Goal: Task Accomplishment & Management: Use online tool/utility

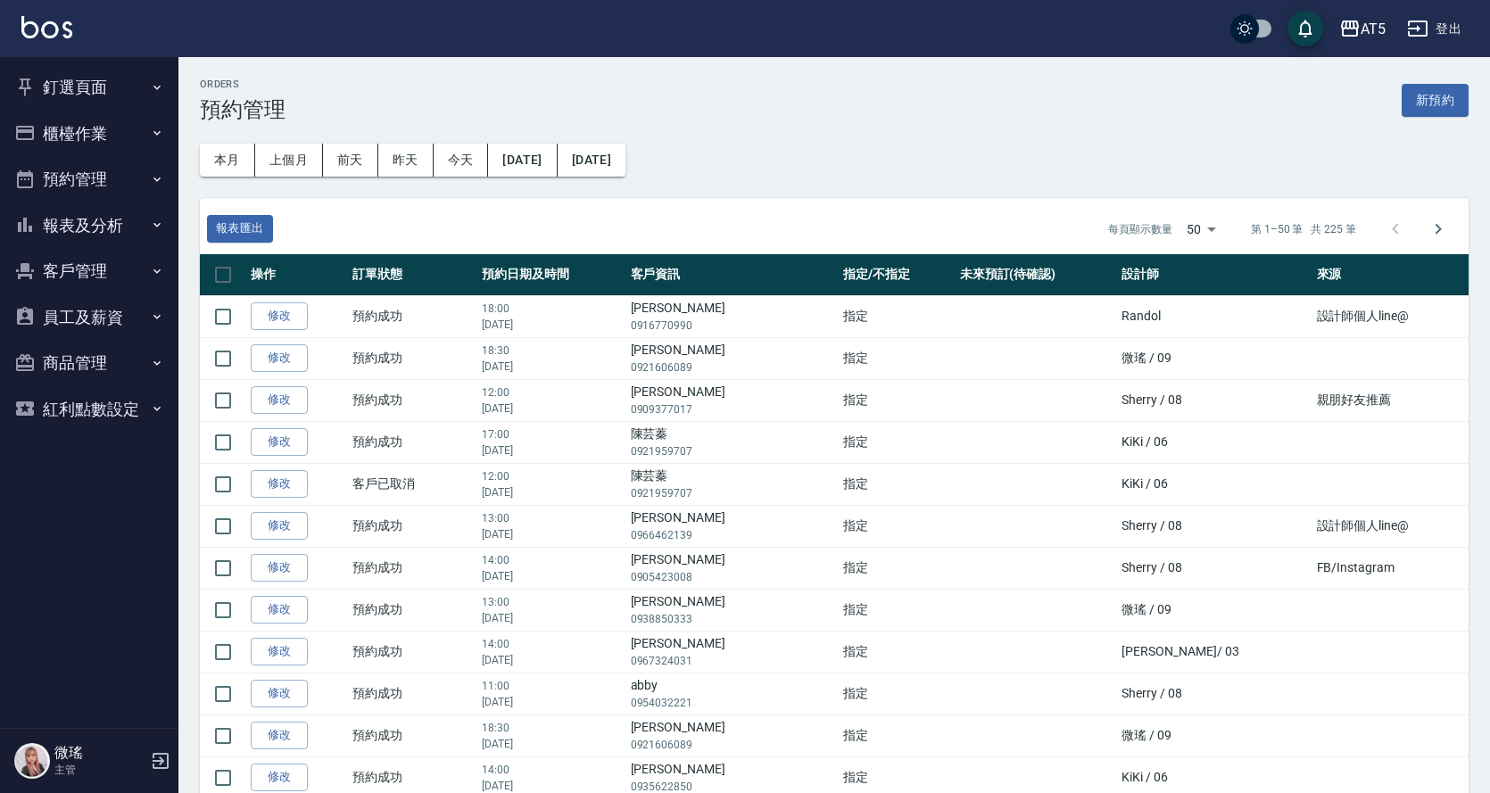
click at [96, 138] on button "櫃檯作業" at bounding box center [89, 134] width 164 height 46
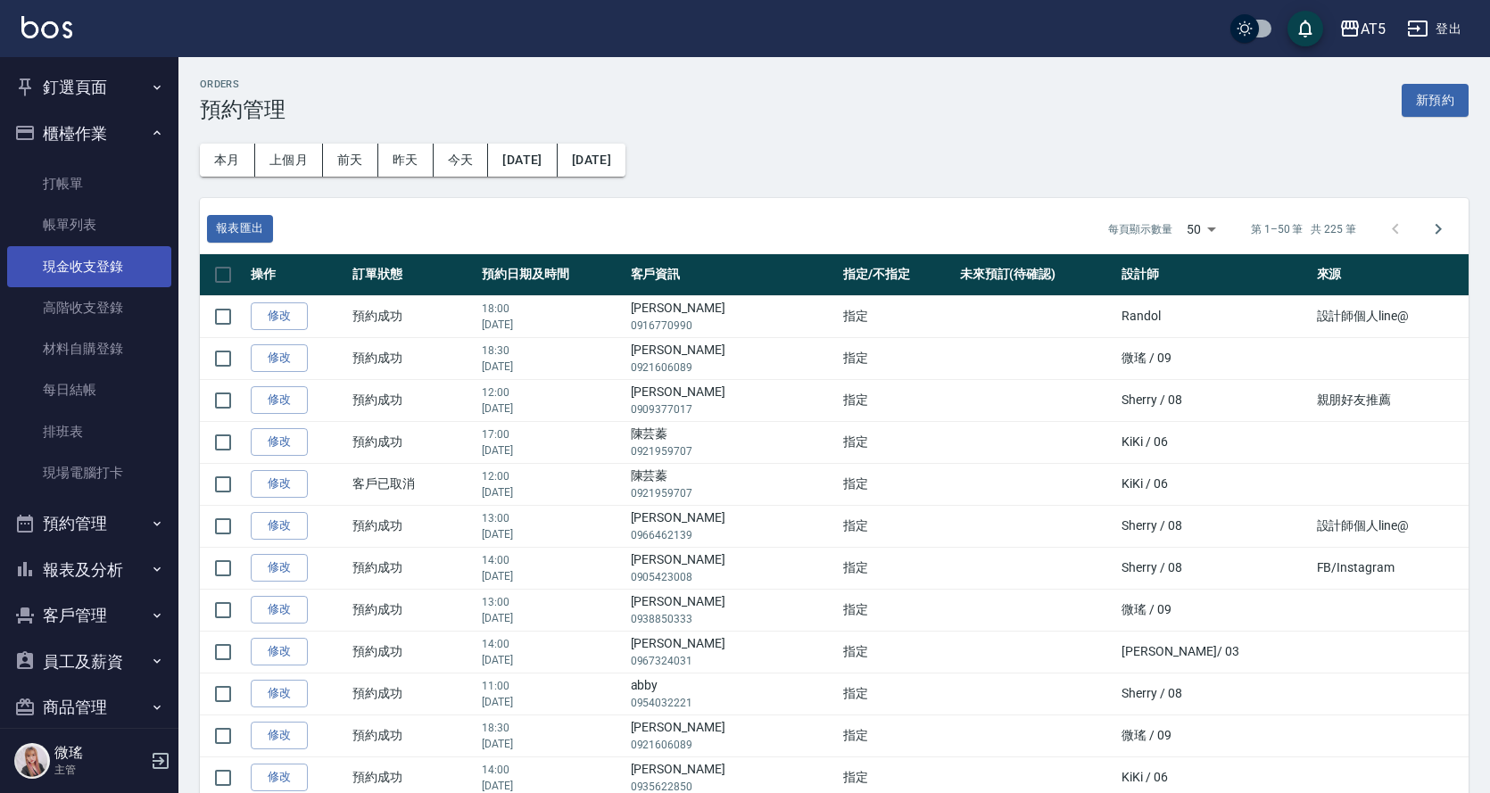
click at [135, 250] on link "現金收支登錄" at bounding box center [89, 266] width 164 height 41
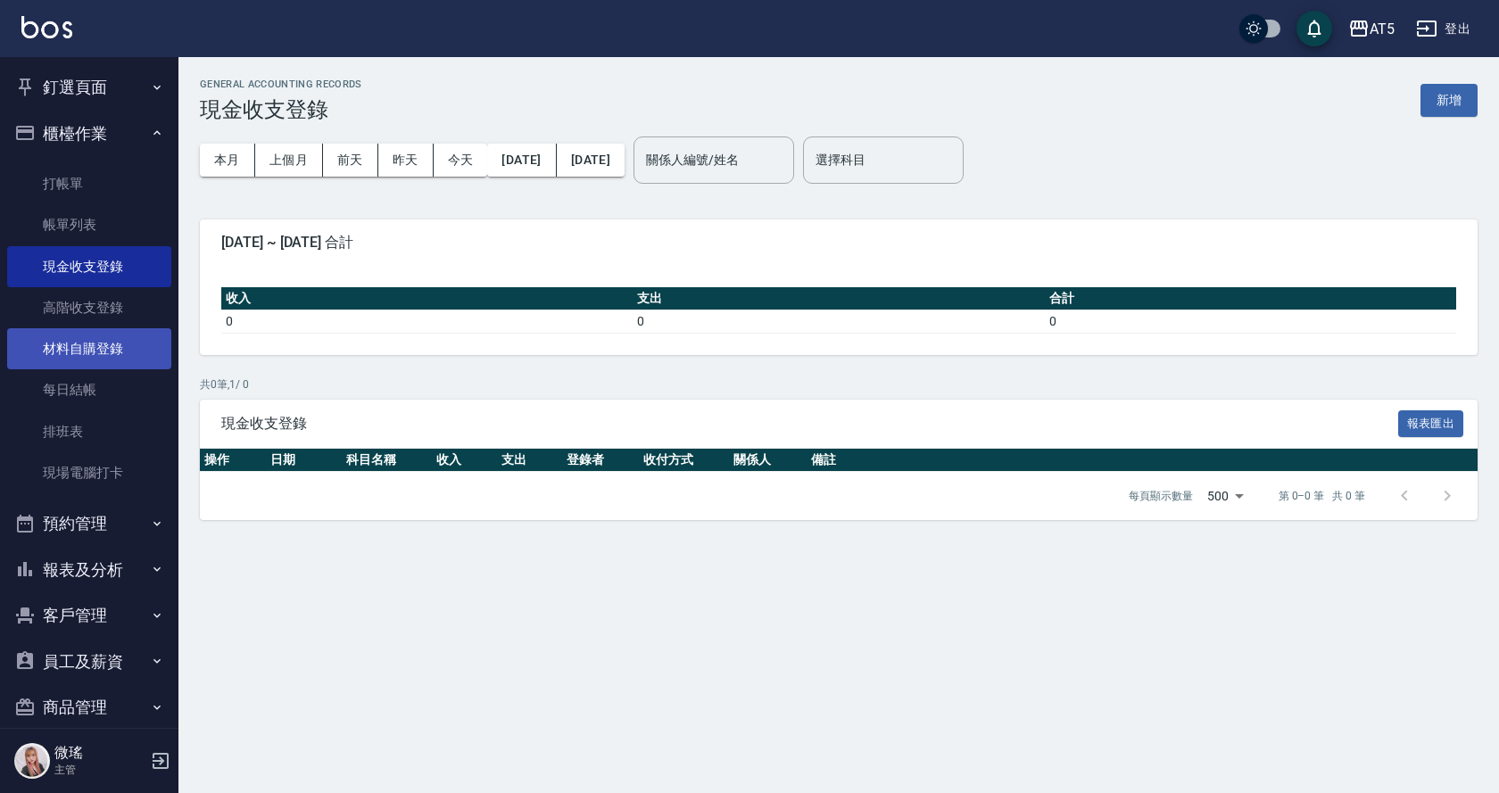
click at [102, 350] on link "材料自購登錄" at bounding box center [89, 348] width 164 height 41
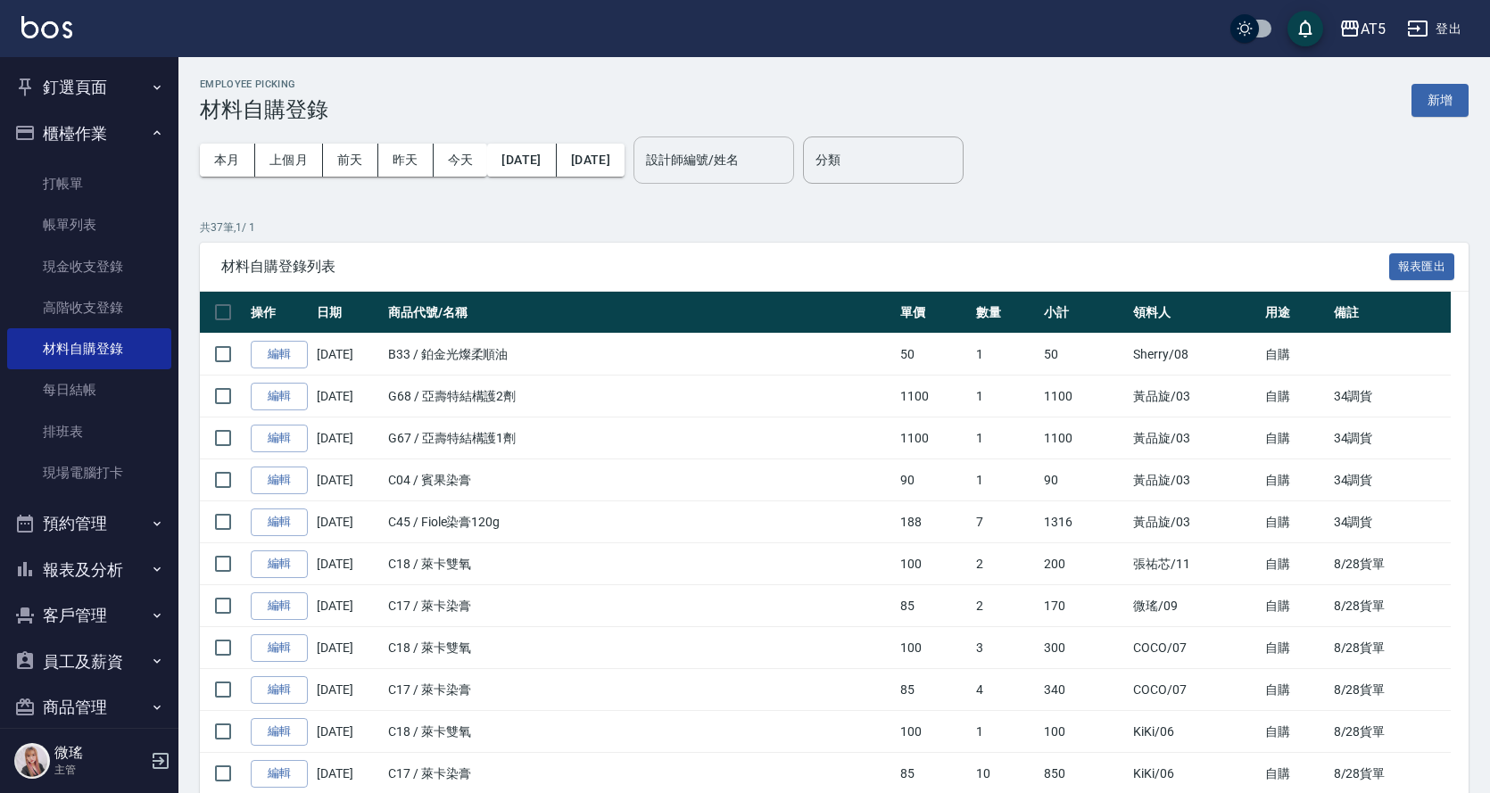
click at [789, 151] on div "設計師編號/姓名 設計師編號/姓名" at bounding box center [713, 160] width 161 height 47
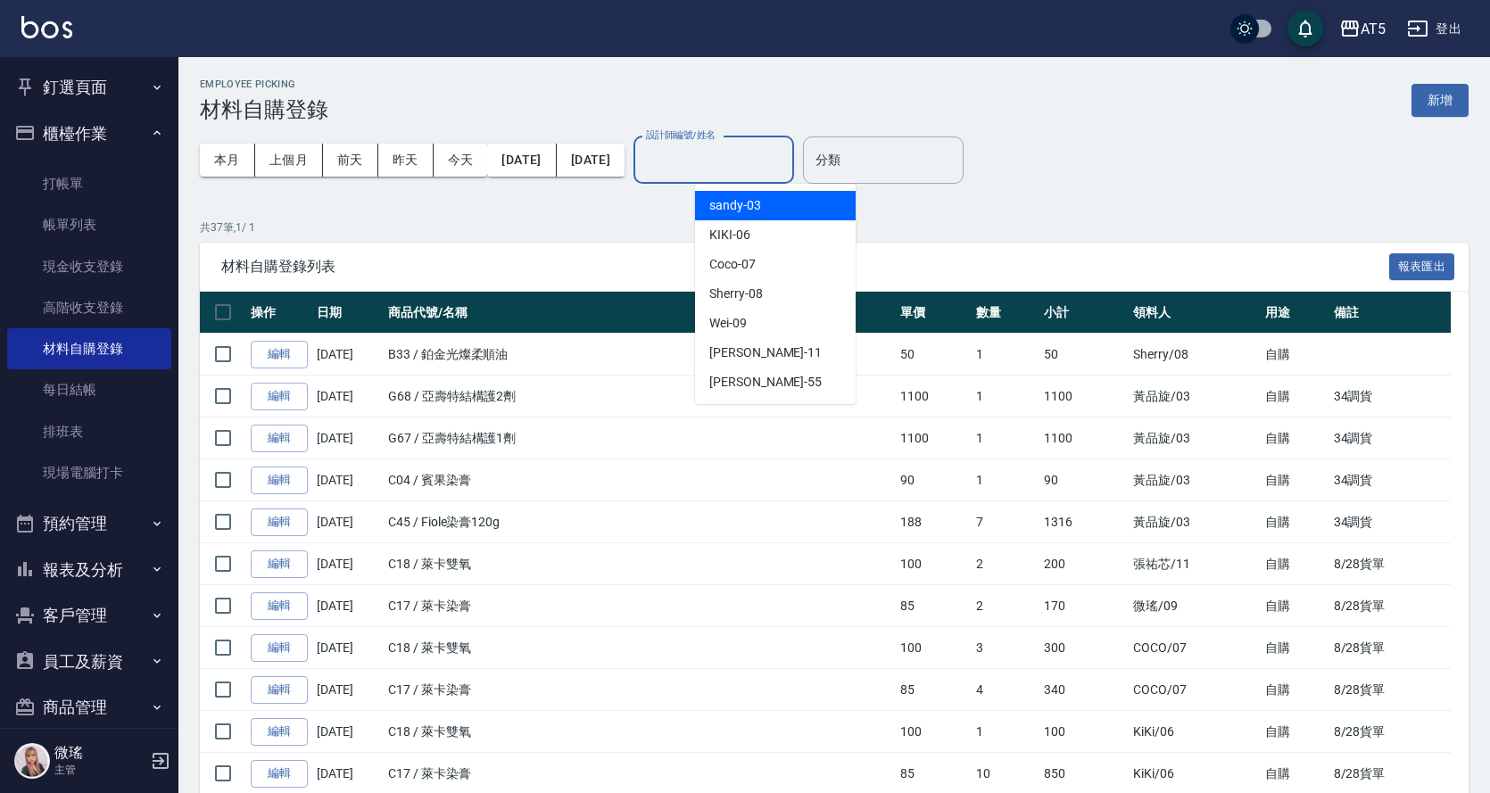
click at [788, 203] on div "sandy -03" at bounding box center [775, 205] width 161 height 29
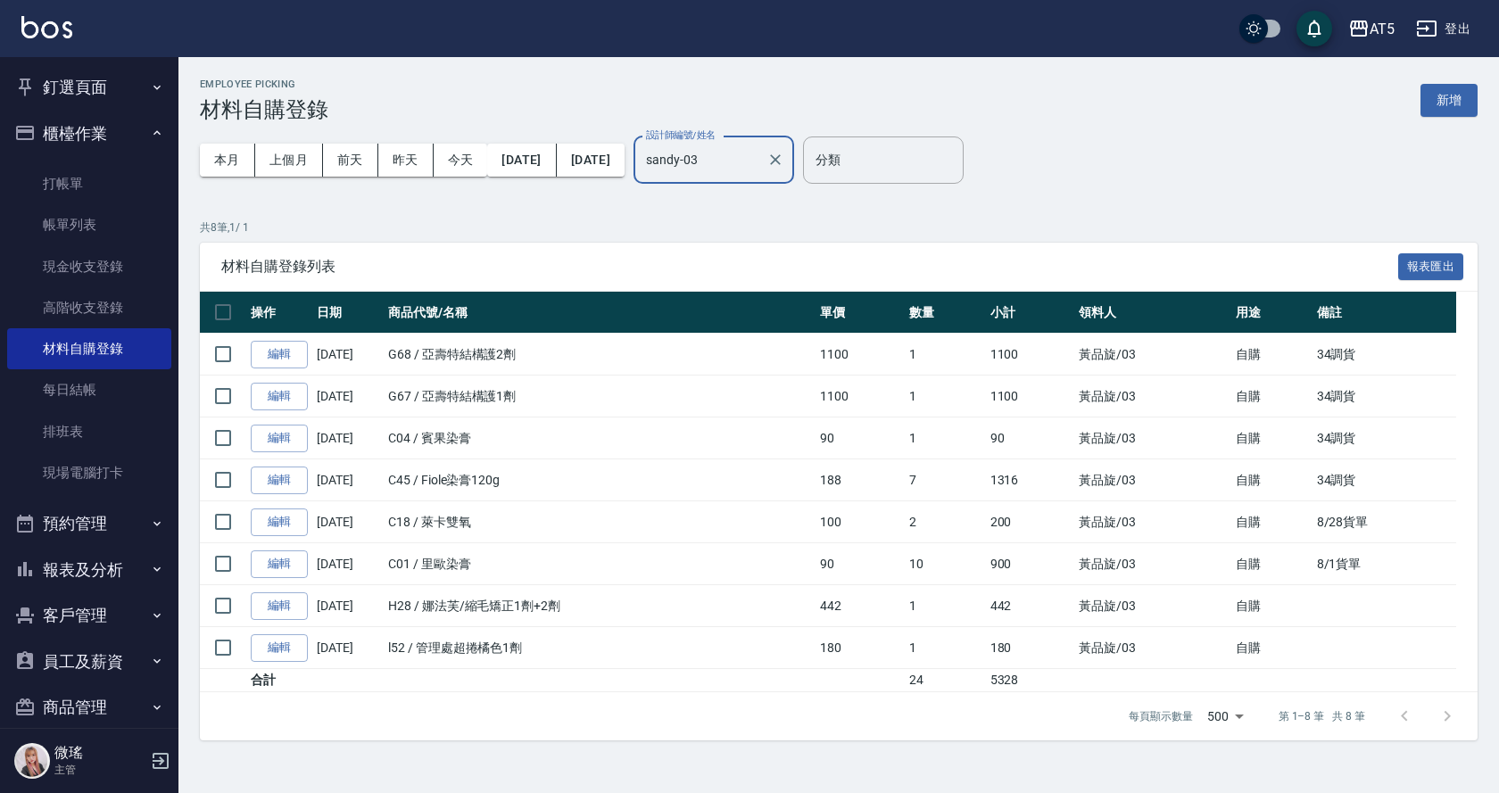
click at [756, 152] on input "sandy-03" at bounding box center [701, 160] width 118 height 31
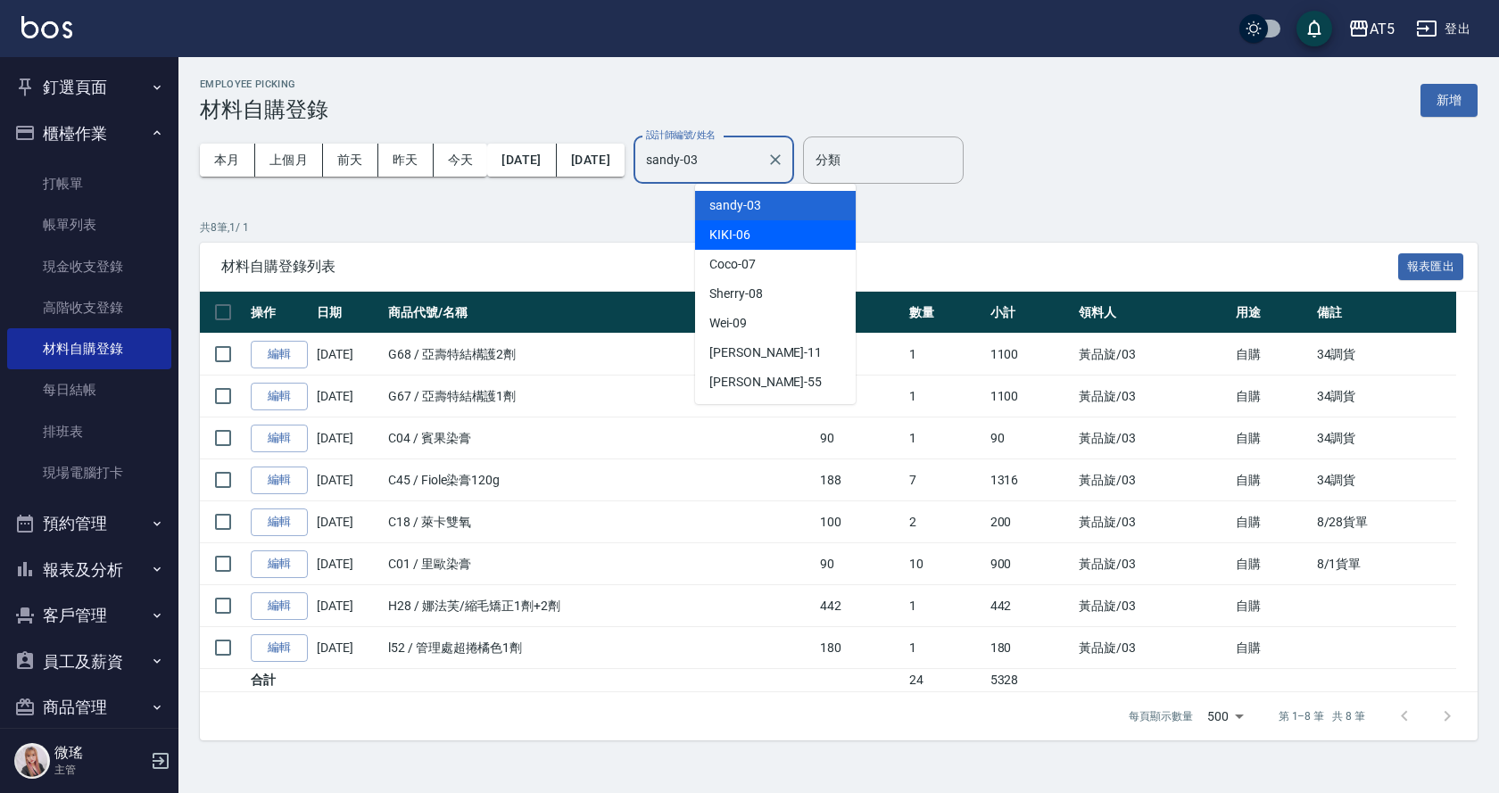
click at [758, 226] on div "KIKI -06" at bounding box center [775, 234] width 161 height 29
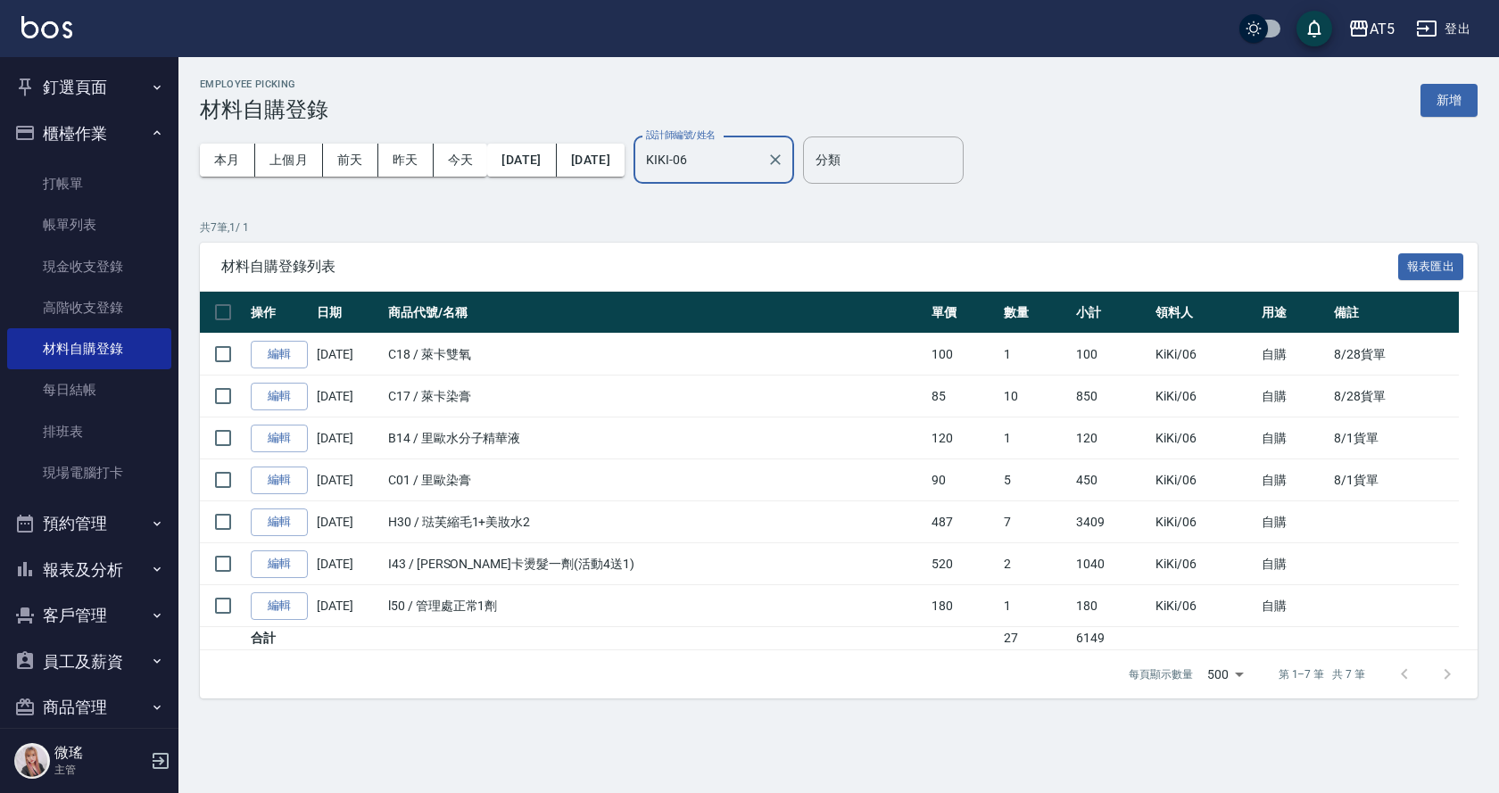
click at [759, 166] on input "KIKI-06" at bounding box center [701, 160] width 118 height 31
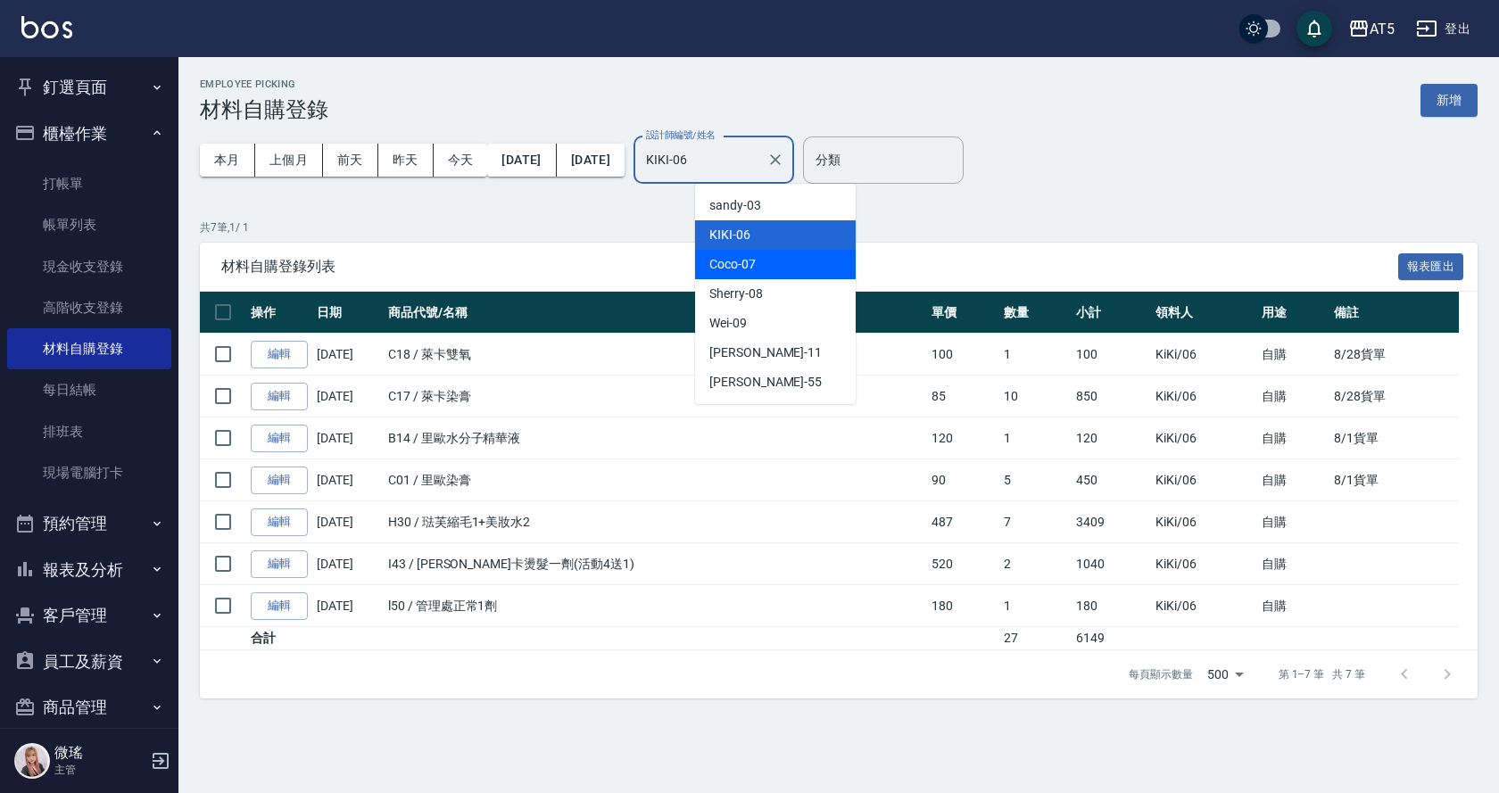
click at [769, 265] on div "Coco -07" at bounding box center [775, 264] width 161 height 29
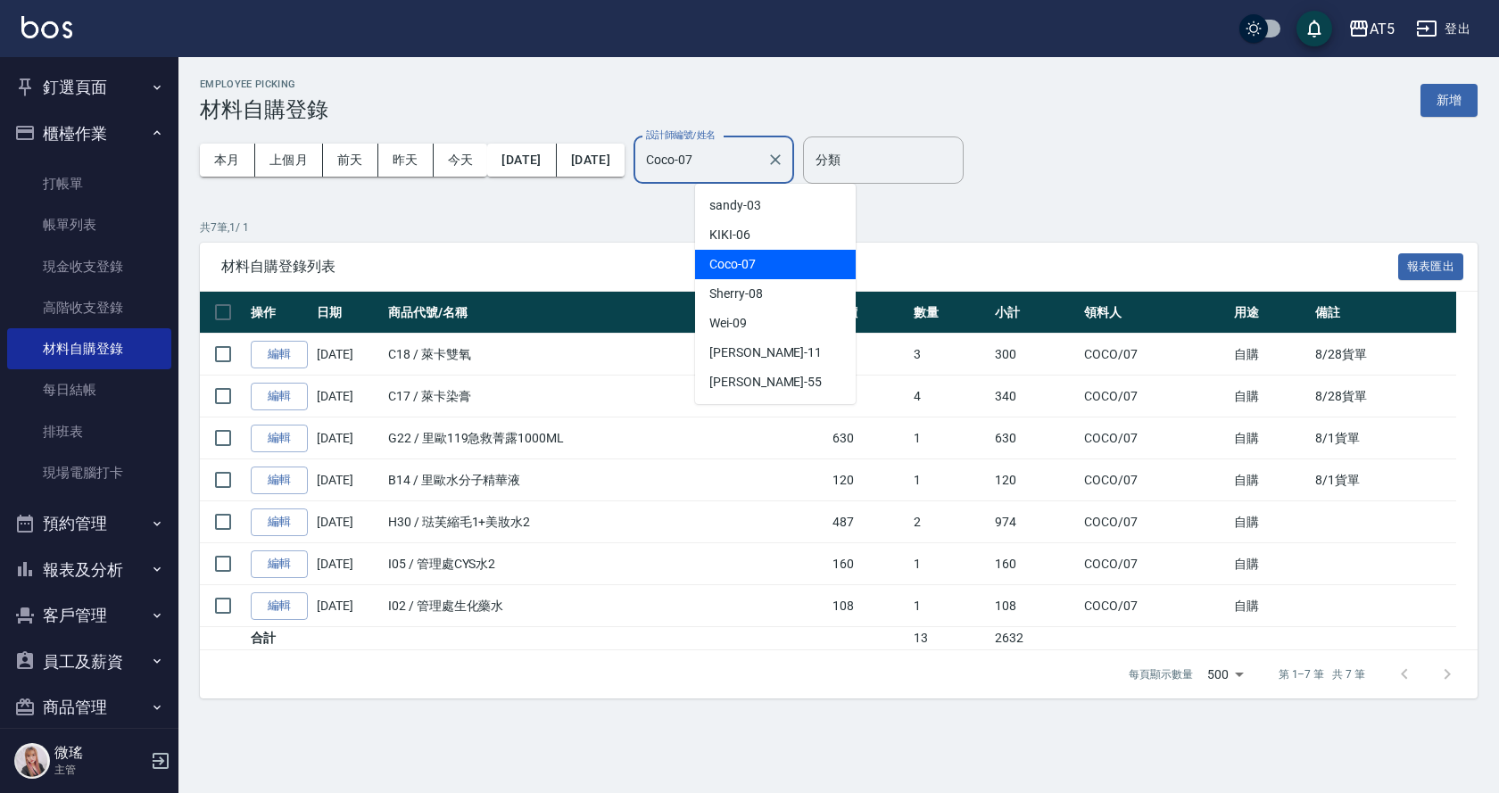
click at [759, 168] on input "Coco-07" at bounding box center [701, 160] width 118 height 31
click at [770, 287] on div "Sherry -08" at bounding box center [775, 293] width 161 height 29
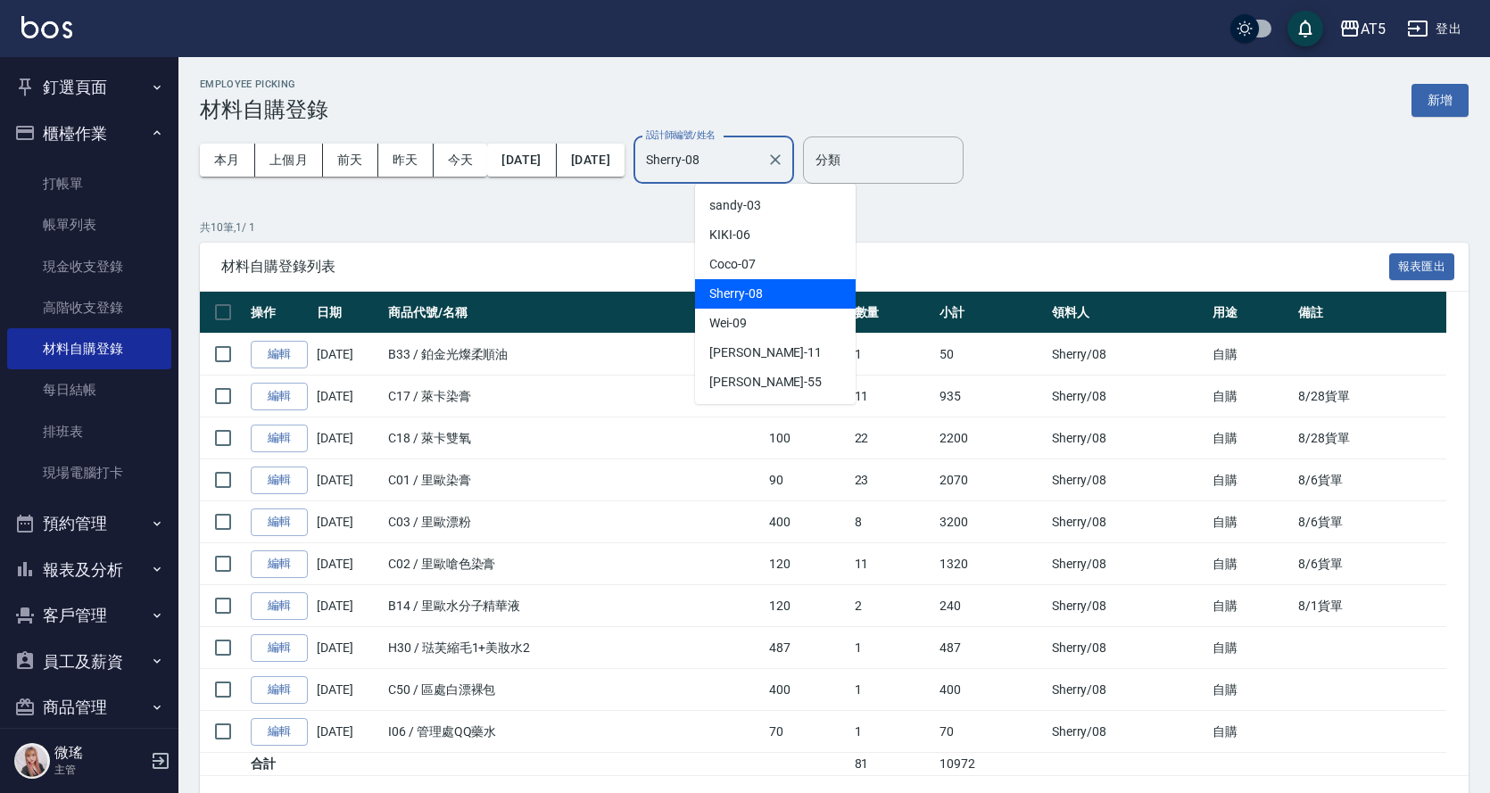
click at [759, 165] on input "Sherry-08" at bounding box center [701, 160] width 118 height 31
click at [771, 318] on div "Wei -09" at bounding box center [775, 323] width 161 height 29
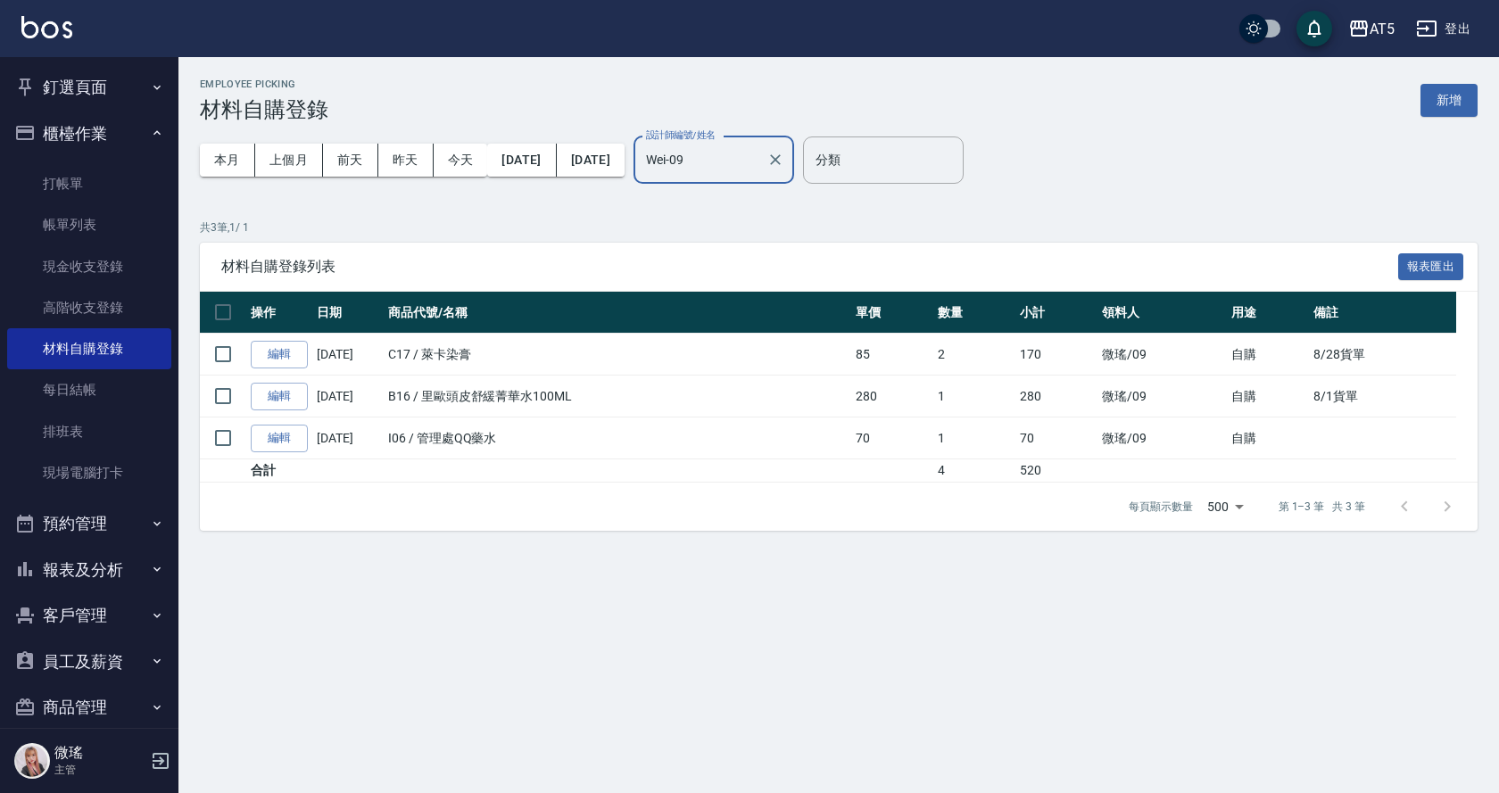
click at [759, 159] on input "Wei-09" at bounding box center [701, 160] width 118 height 31
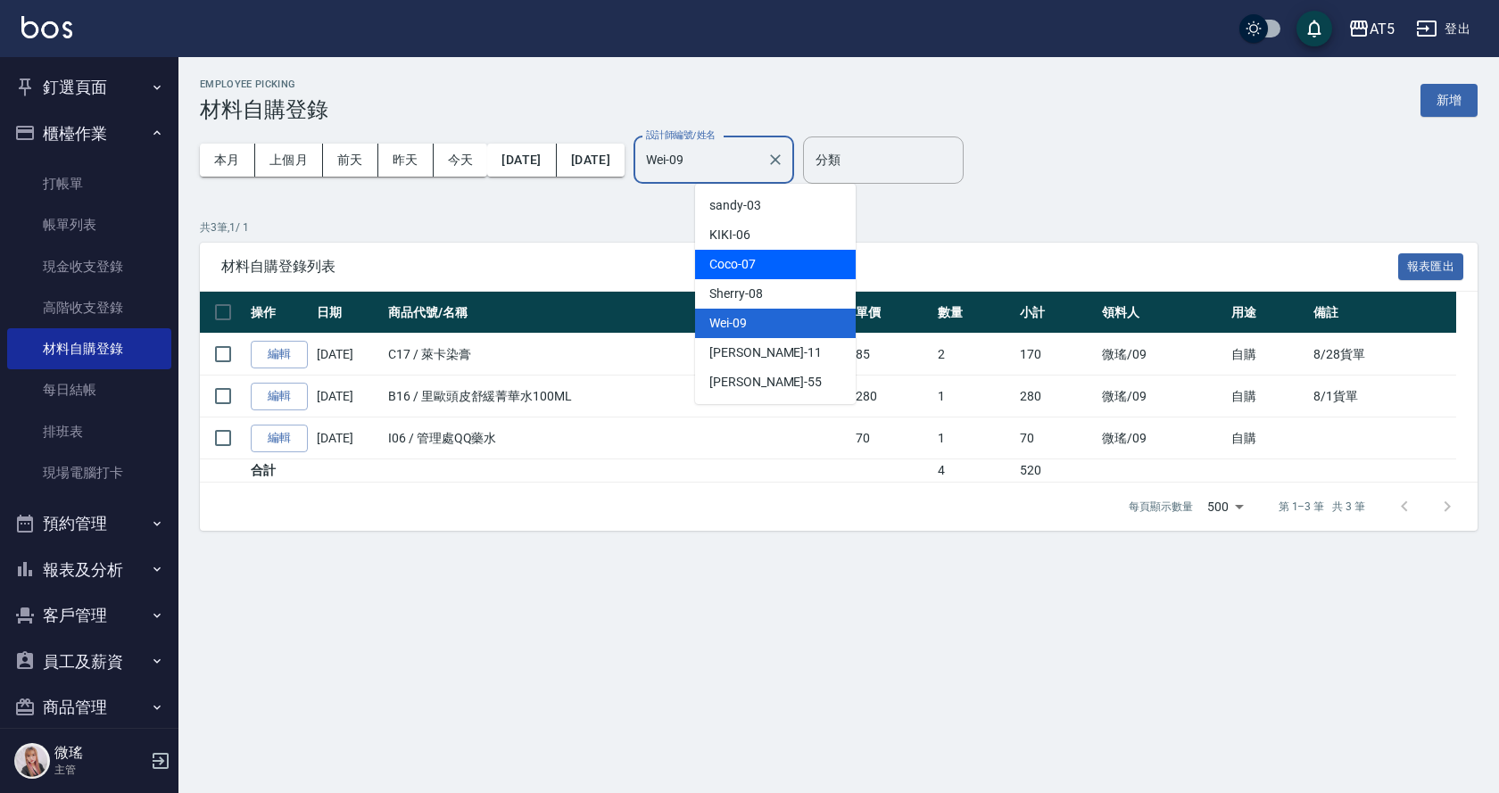
click at [763, 261] on div "Coco -07" at bounding box center [775, 264] width 161 height 29
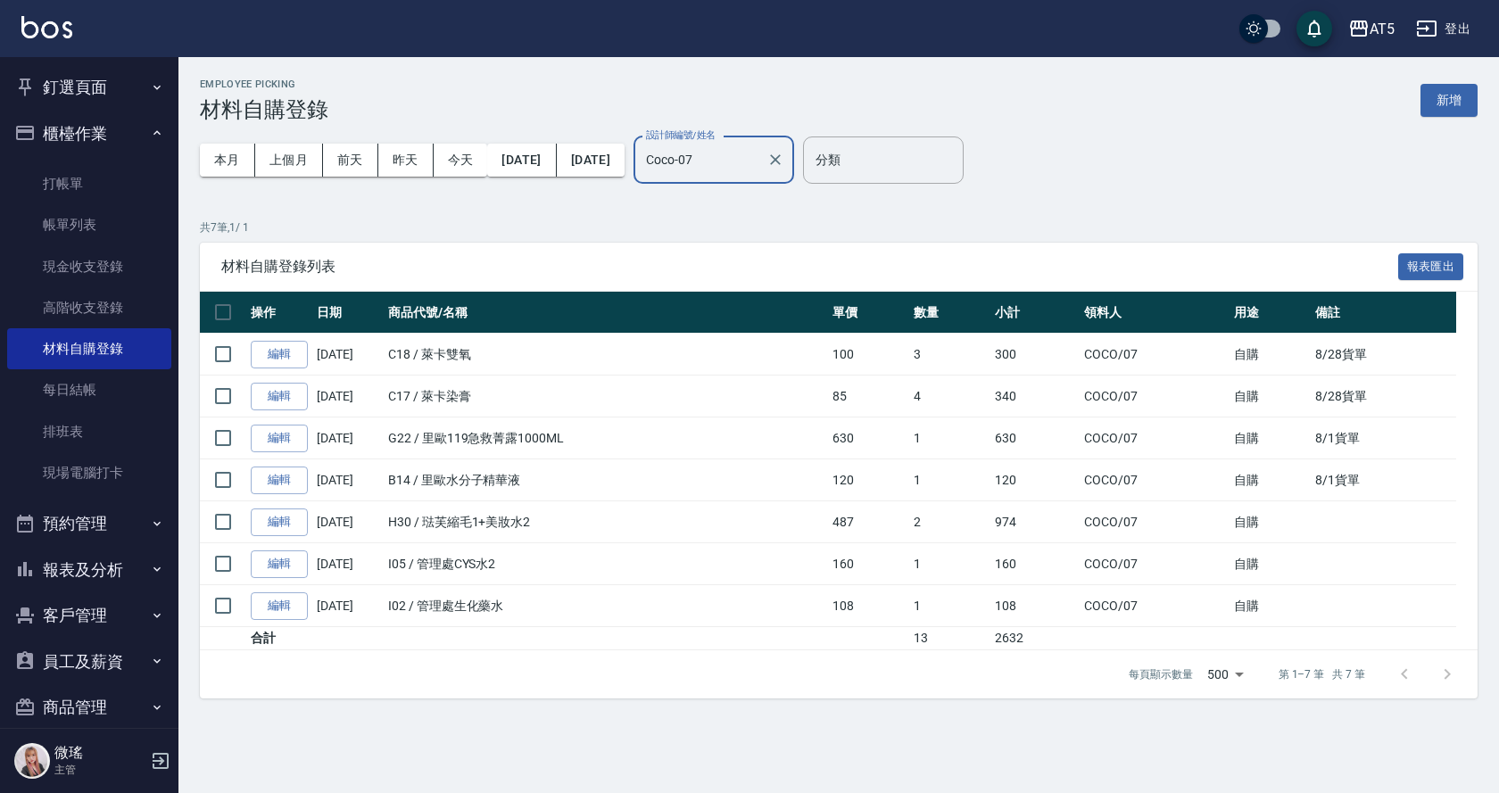
click at [794, 141] on div "Coco-07 設計師編號/姓名" at bounding box center [713, 160] width 161 height 47
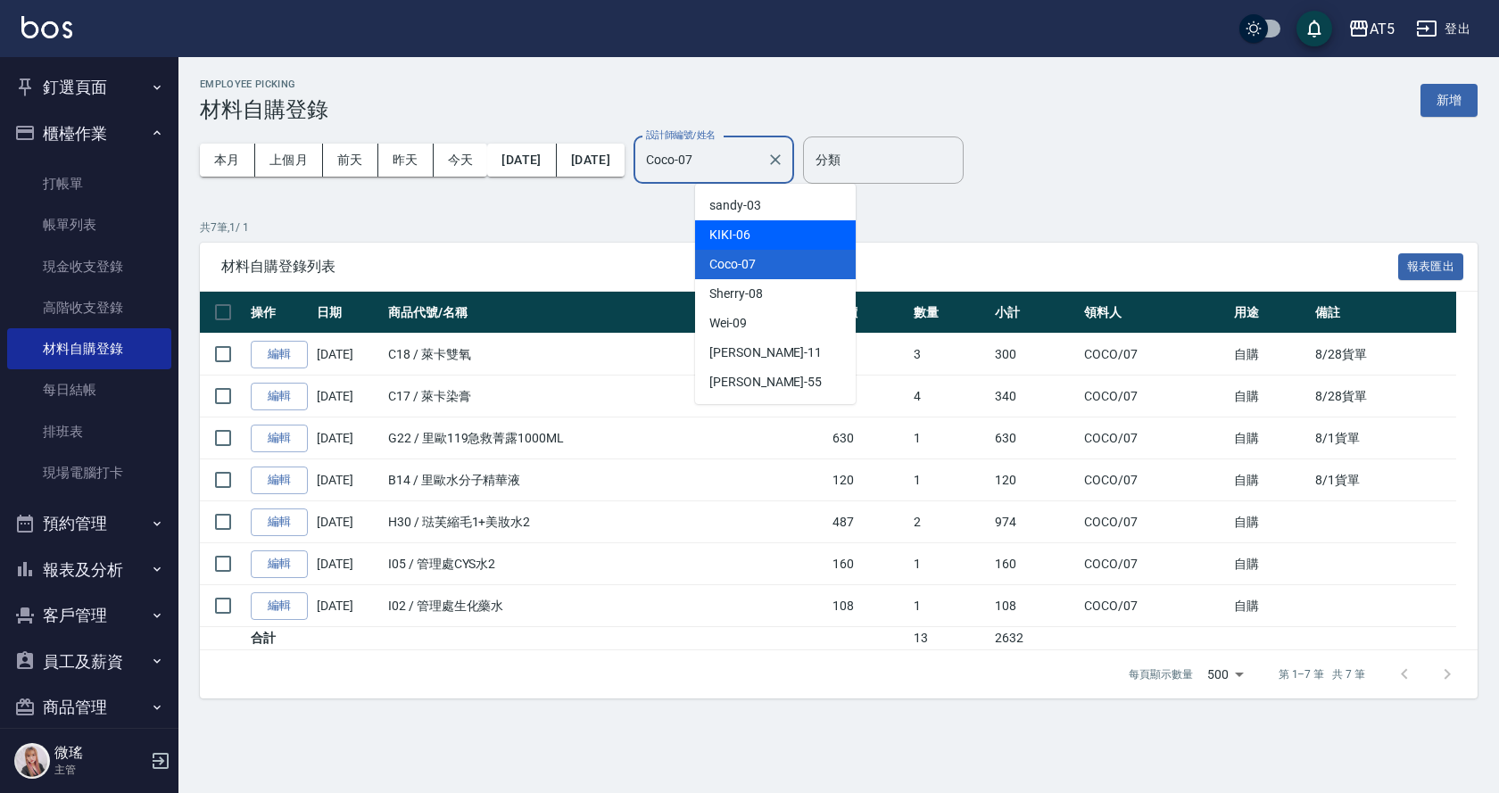
click at [765, 229] on div "KIKI -06" at bounding box center [775, 234] width 161 height 29
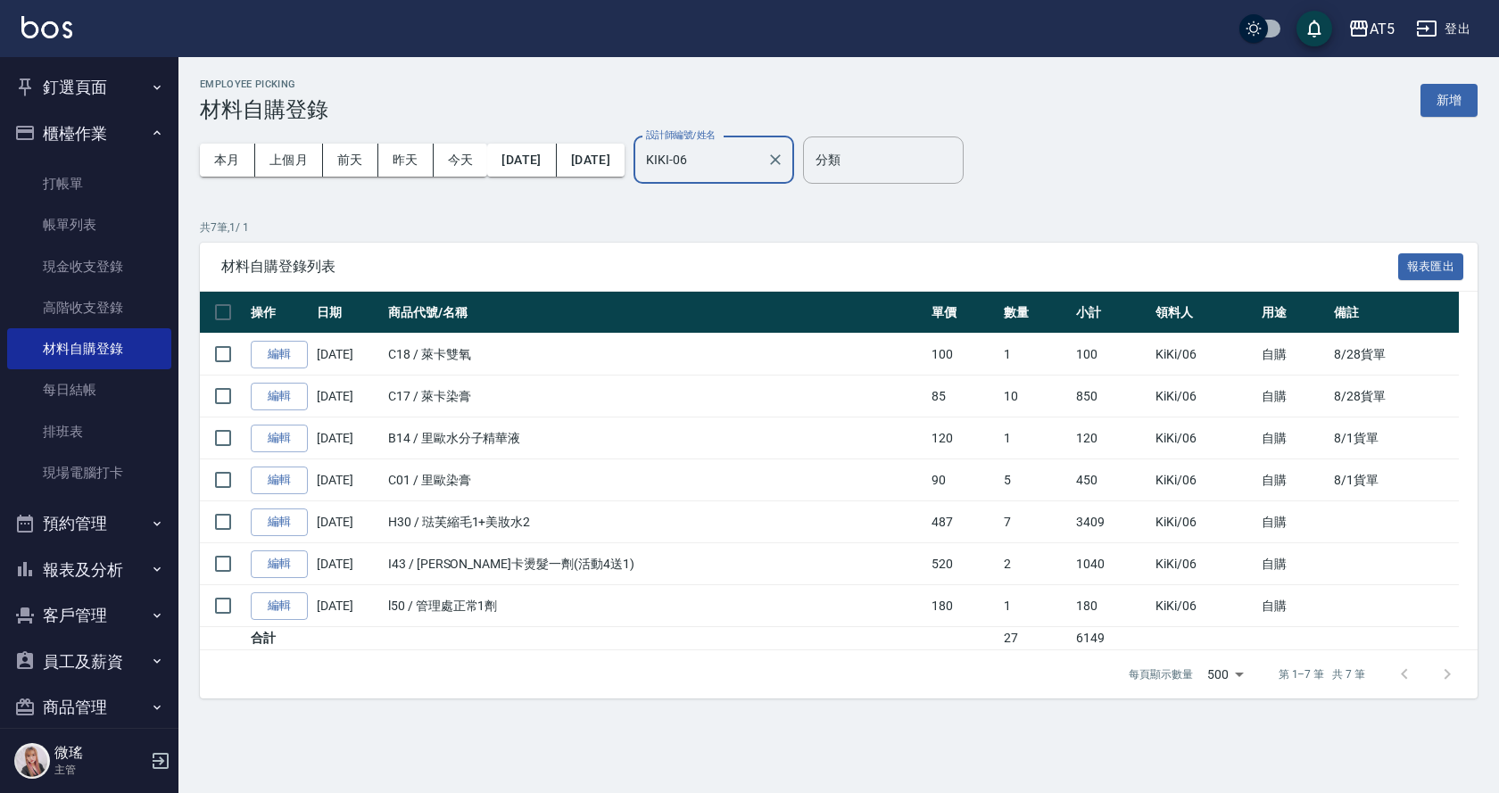
click at [759, 147] on input "KIKI-06" at bounding box center [701, 160] width 118 height 31
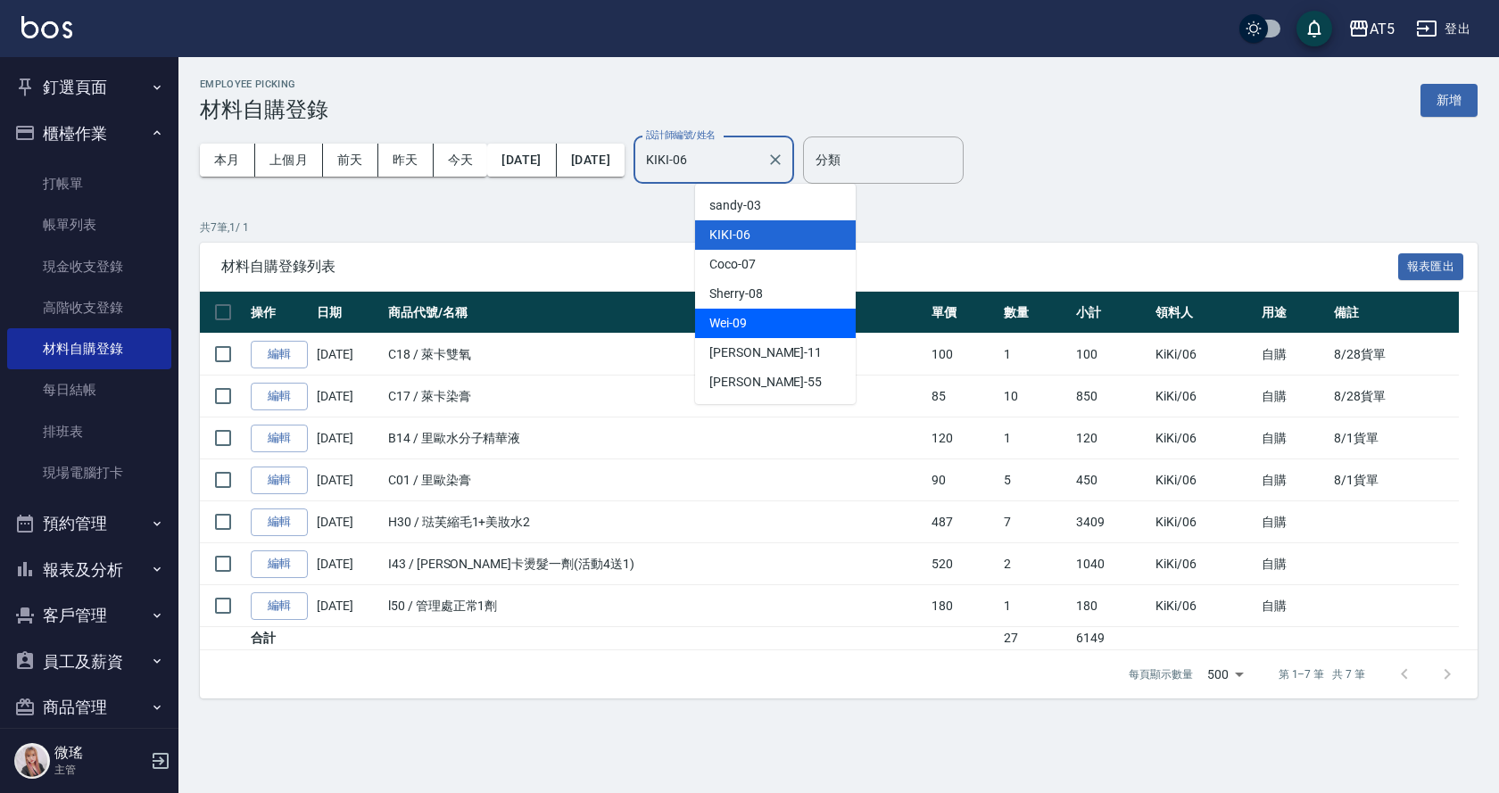
click at [743, 332] on span "Wei -09" at bounding box center [727, 323] width 37 height 19
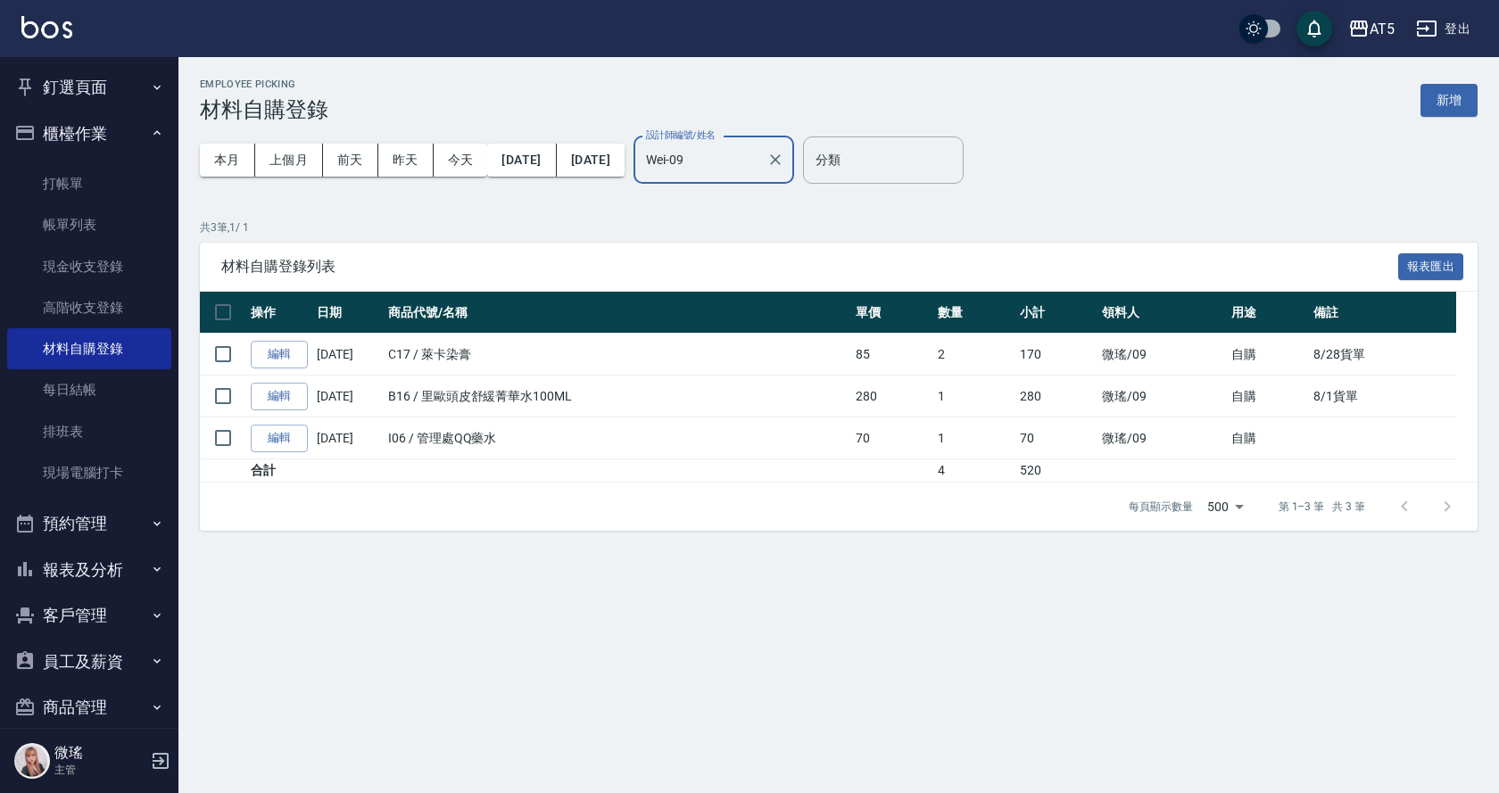
click at [794, 177] on div "Wei-09 設計師編號/姓名" at bounding box center [713, 160] width 161 height 47
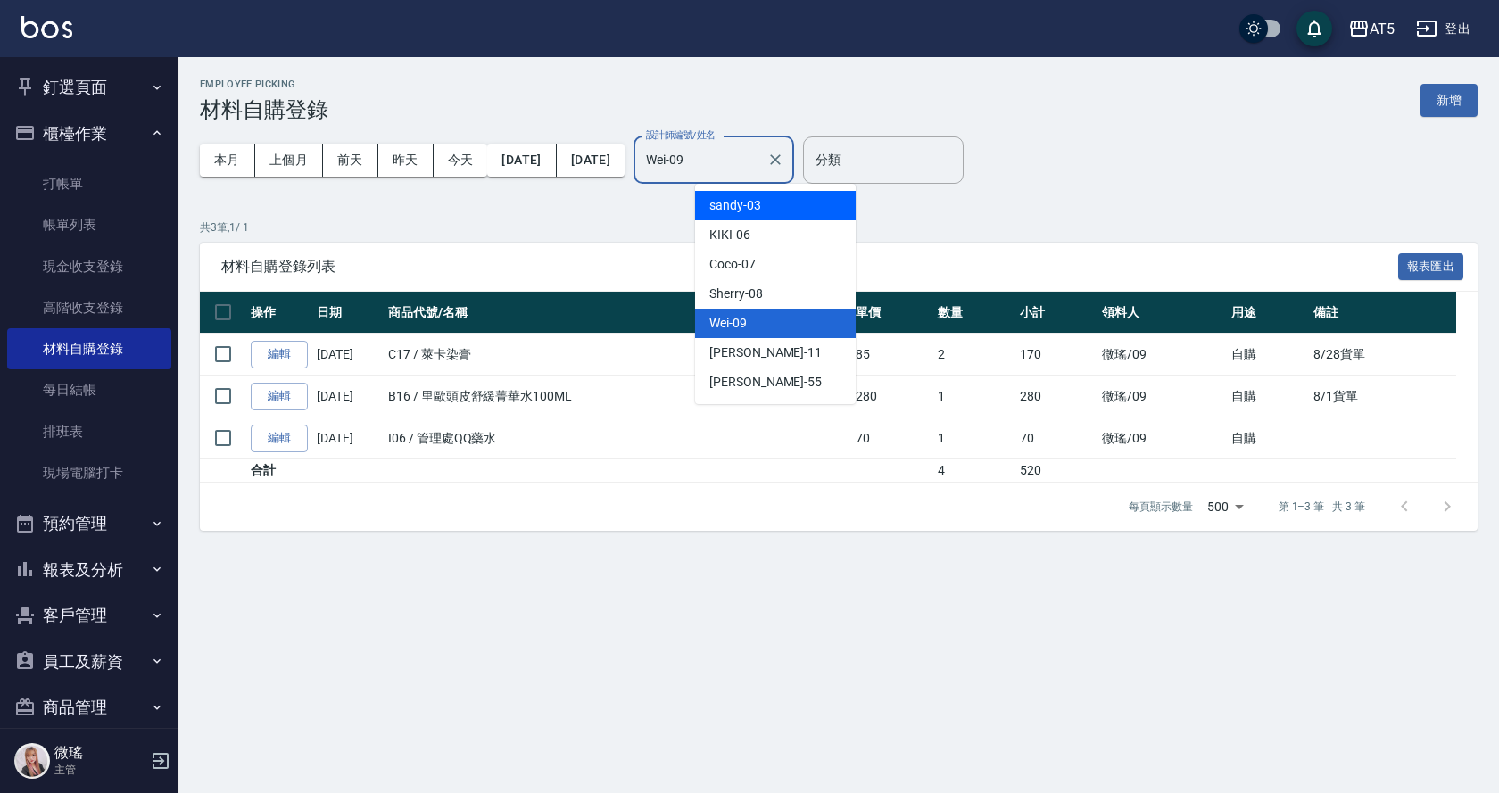
click at [737, 203] on span "sandy -03" at bounding box center [735, 205] width 52 height 19
type input "sandy-03"
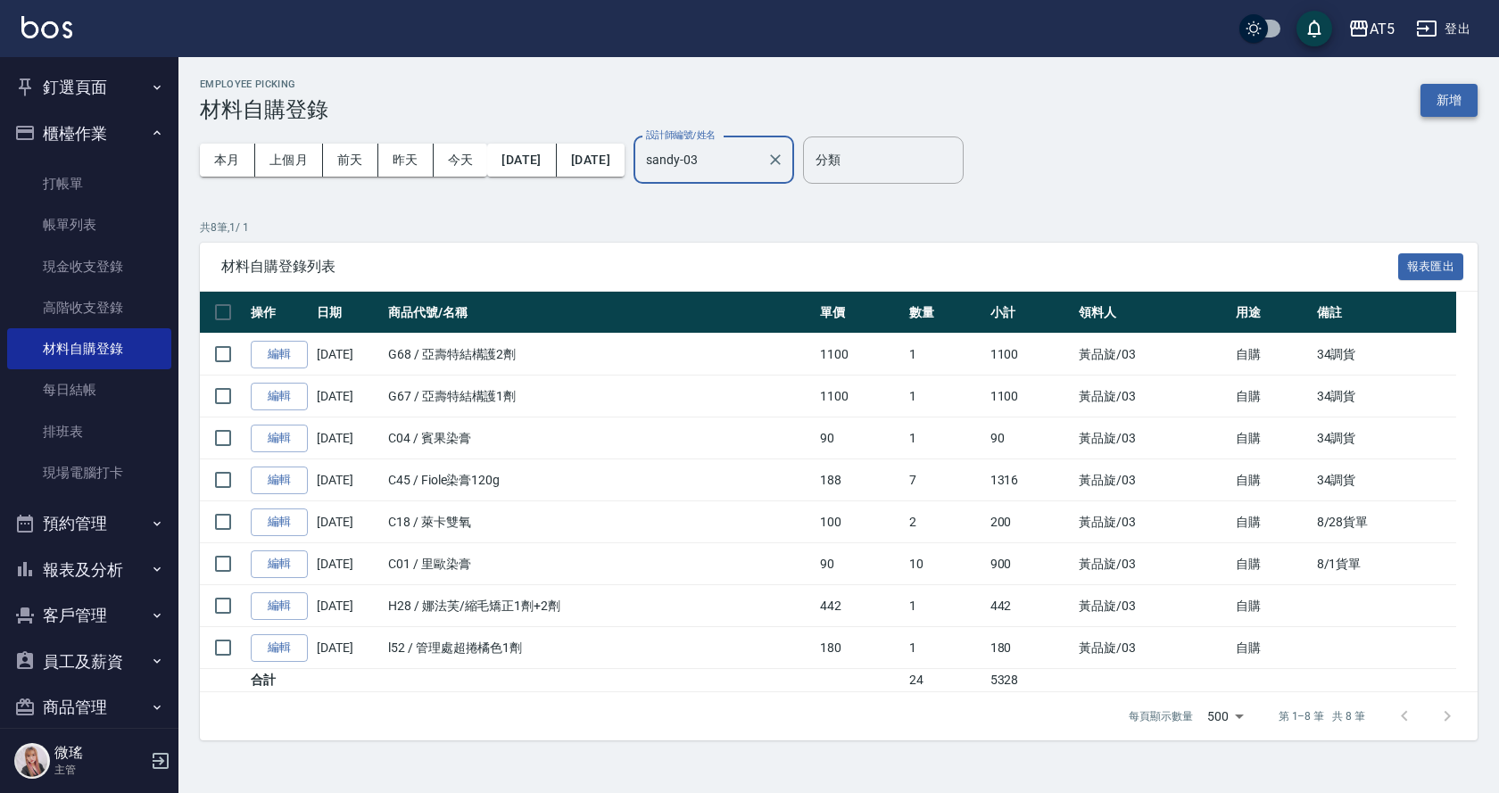
click at [1458, 94] on button "新增" at bounding box center [1448, 100] width 57 height 33
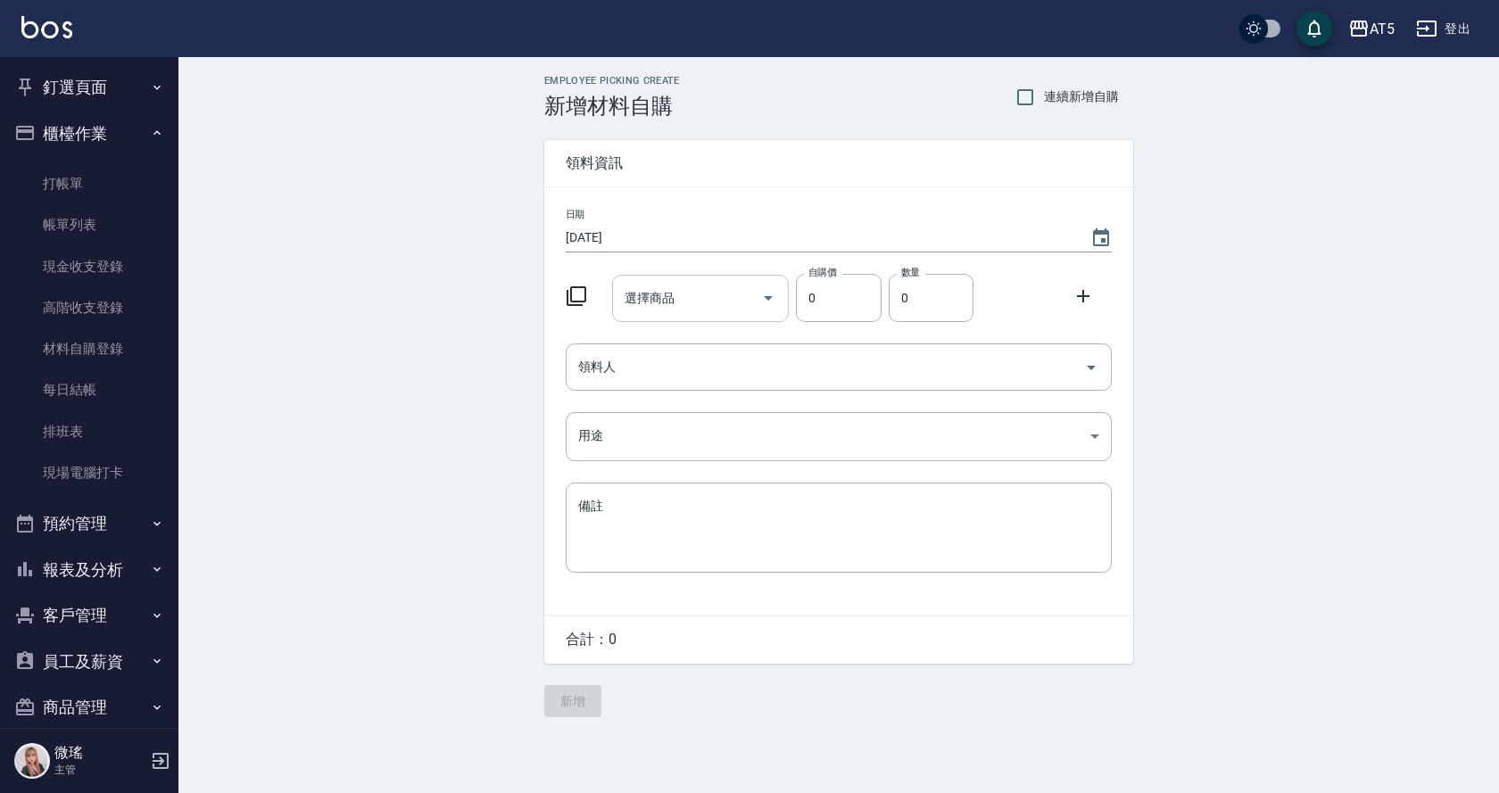
drag, startPoint x: 665, startPoint y: 272, endPoint x: 664, endPoint y: 306, distance: 33.9
click at [665, 278] on div "選擇商品 選擇商品" at bounding box center [697, 295] width 185 height 54
click at [664, 306] on div "選擇商品 選擇商品" at bounding box center [701, 298] width 178 height 47
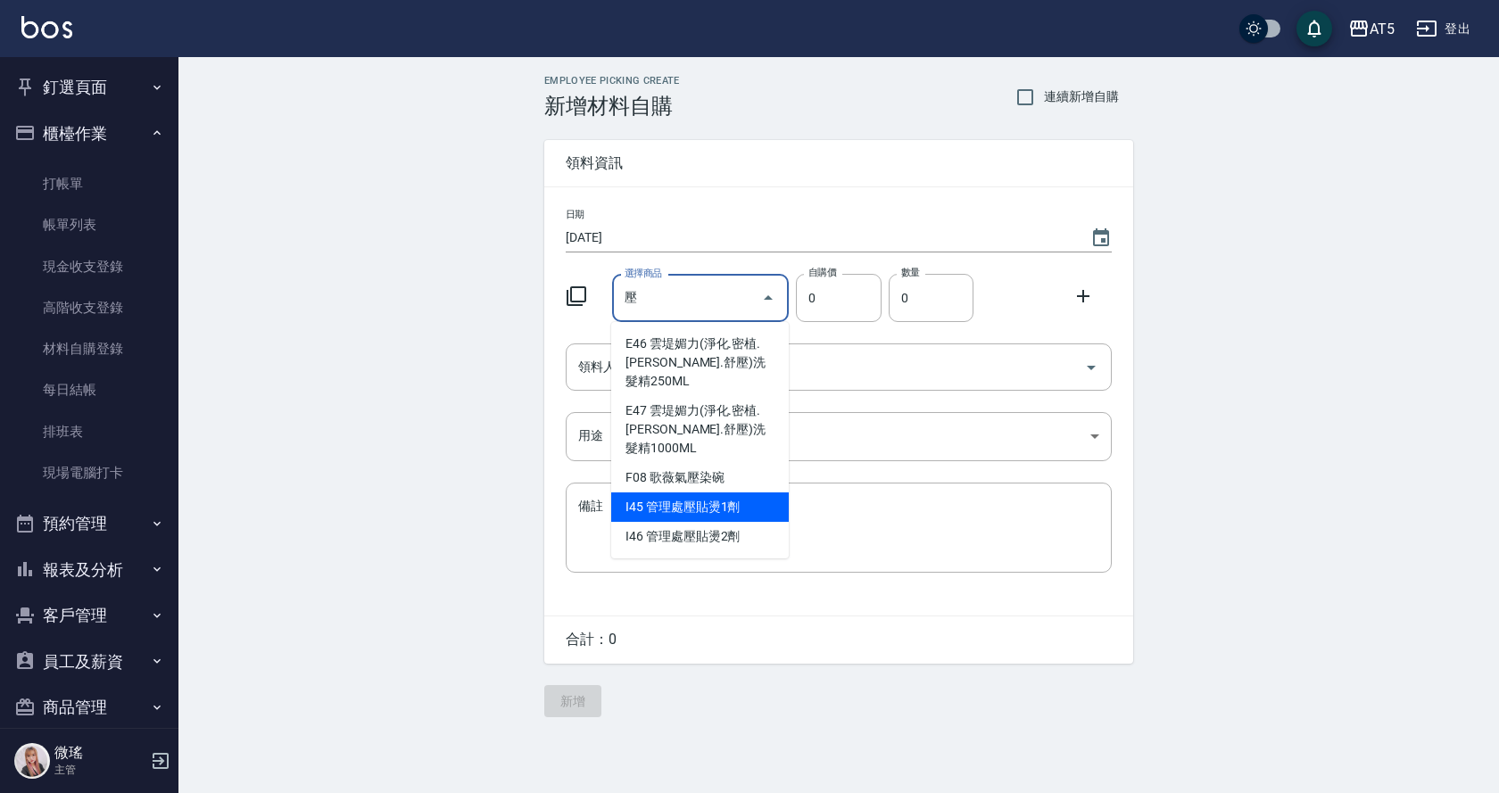
click at [761, 493] on li "I45 管理處壓貼燙1劑" at bounding box center [700, 507] width 178 height 29
type input "管理處壓貼燙1劑"
type input "270"
type input "1"
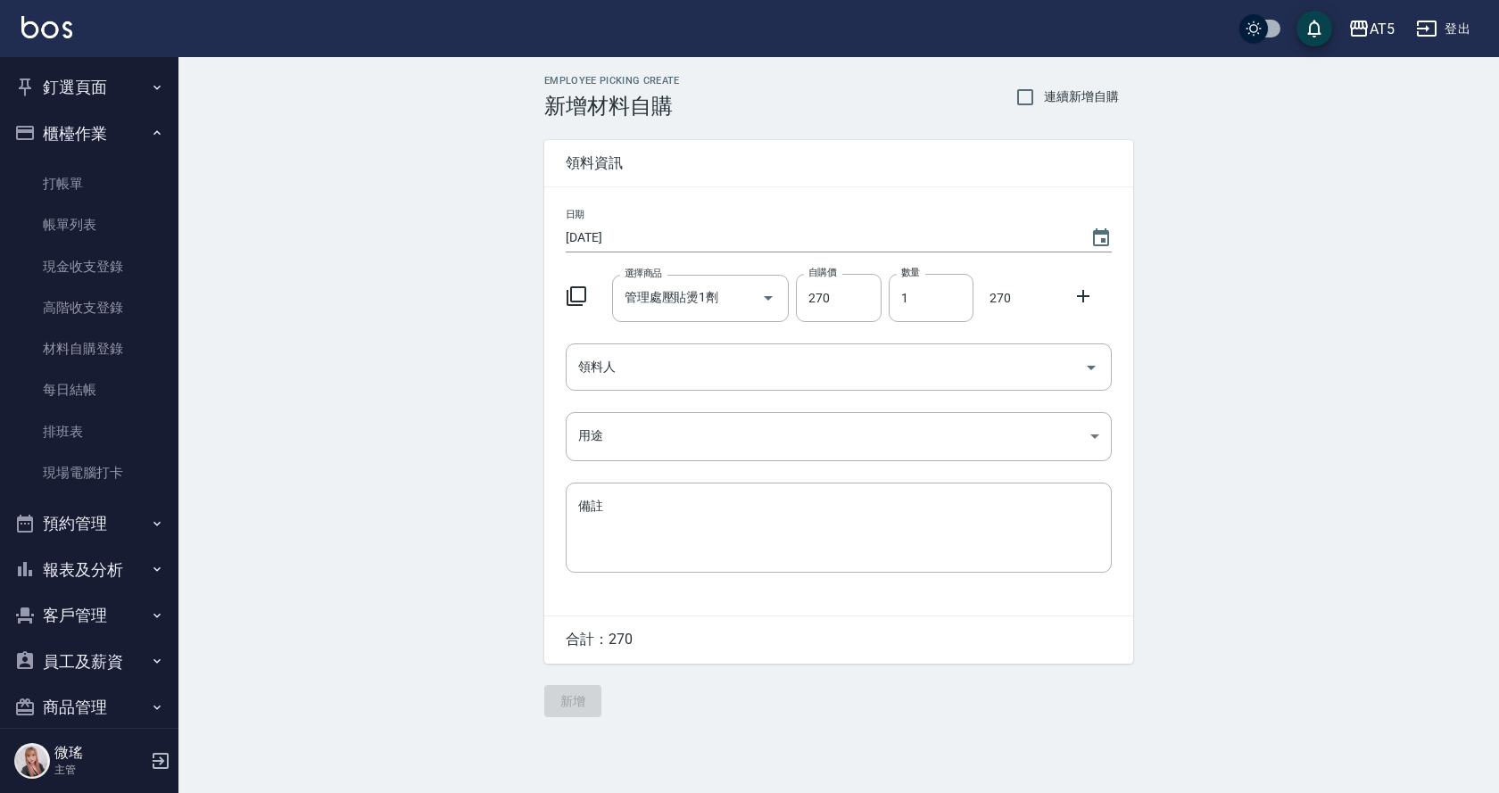
click at [1086, 296] on icon at bounding box center [1083, 296] width 12 height 12
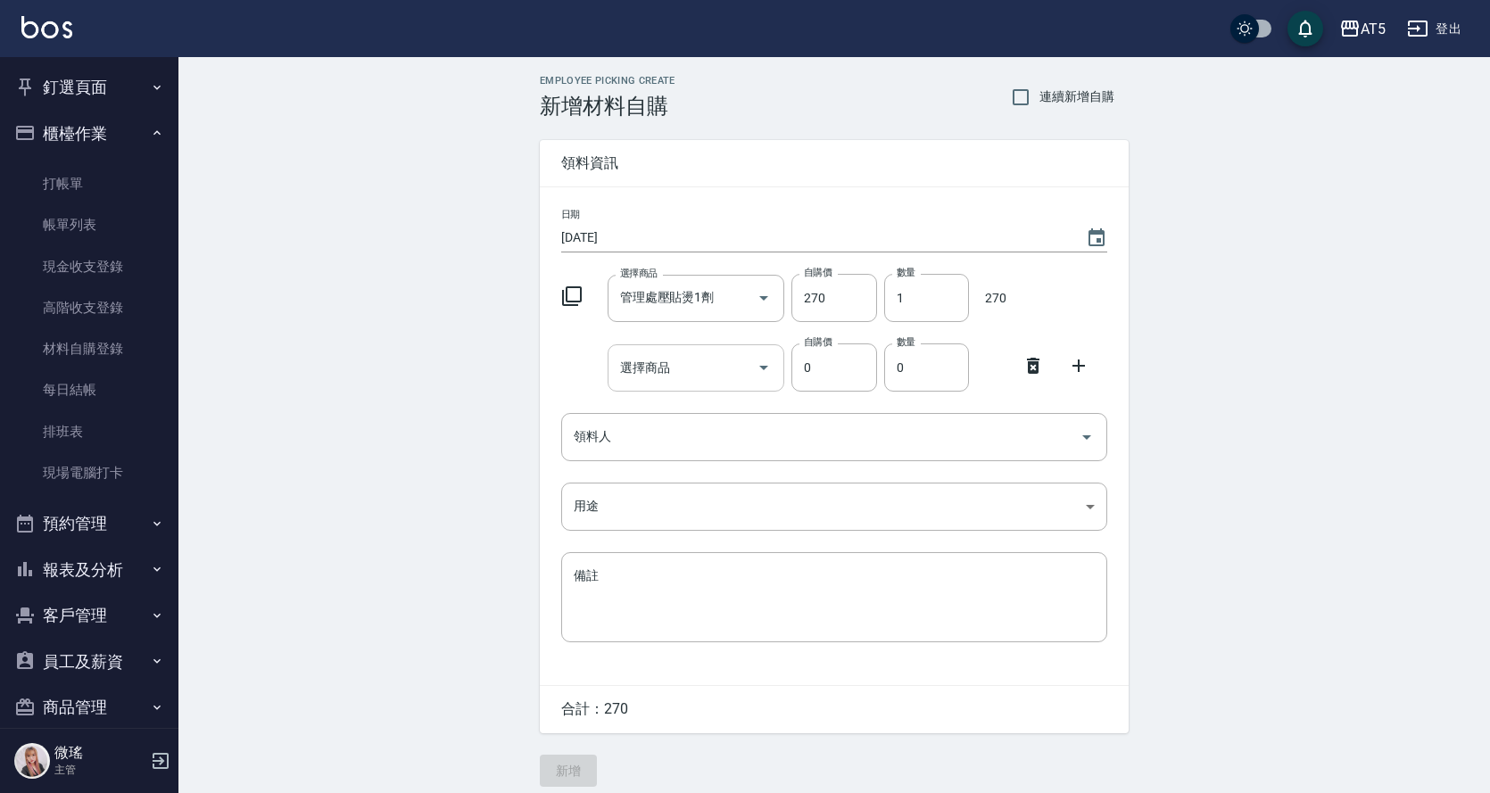
click at [629, 372] on div "選擇商品 選擇商品" at bounding box center [697, 367] width 178 height 47
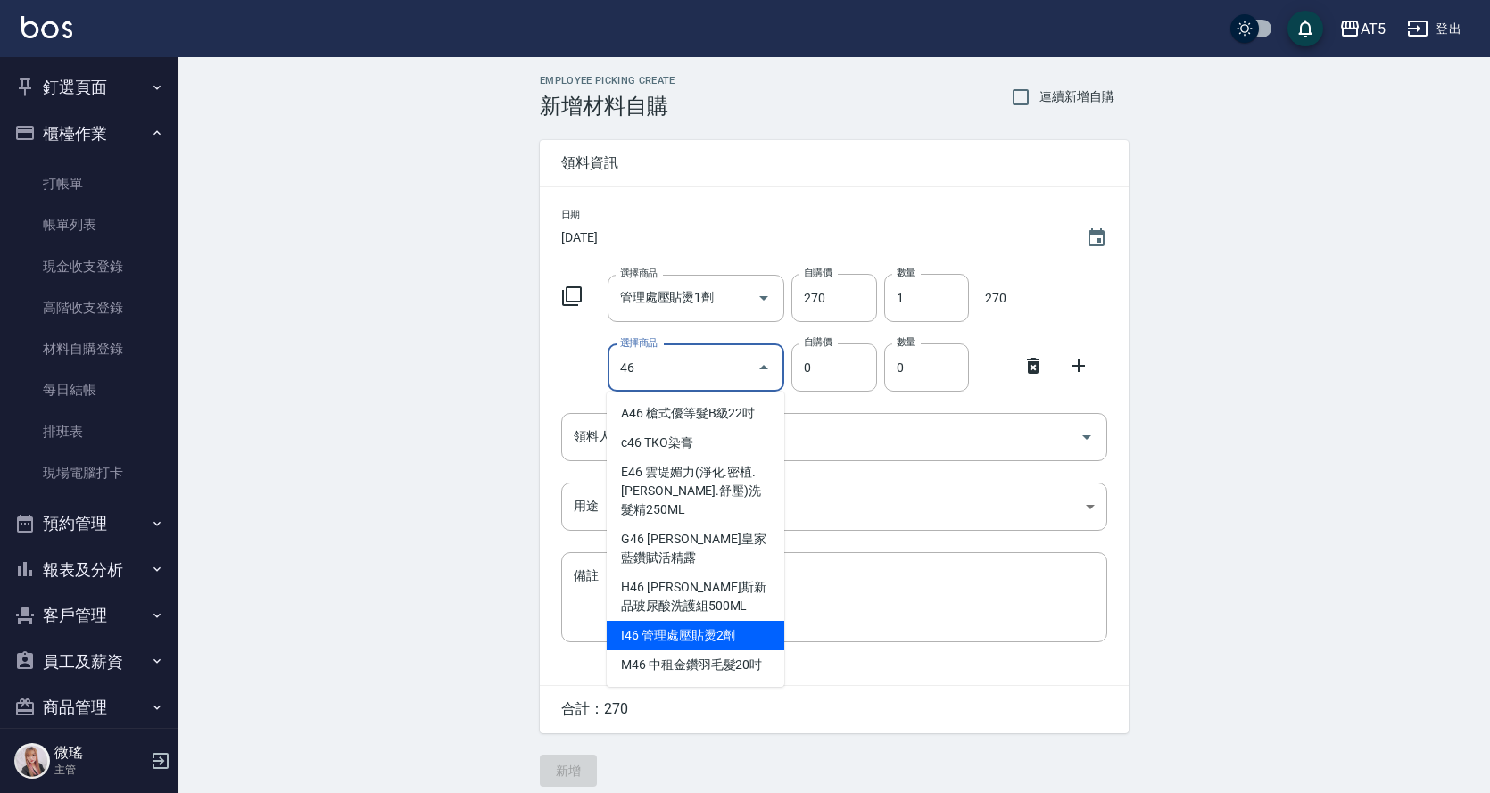
click at [741, 621] on li "I46 管理處壓貼燙2劑" at bounding box center [696, 635] width 178 height 29
type input "管理處壓貼燙2劑"
type input "180"
type input "1"
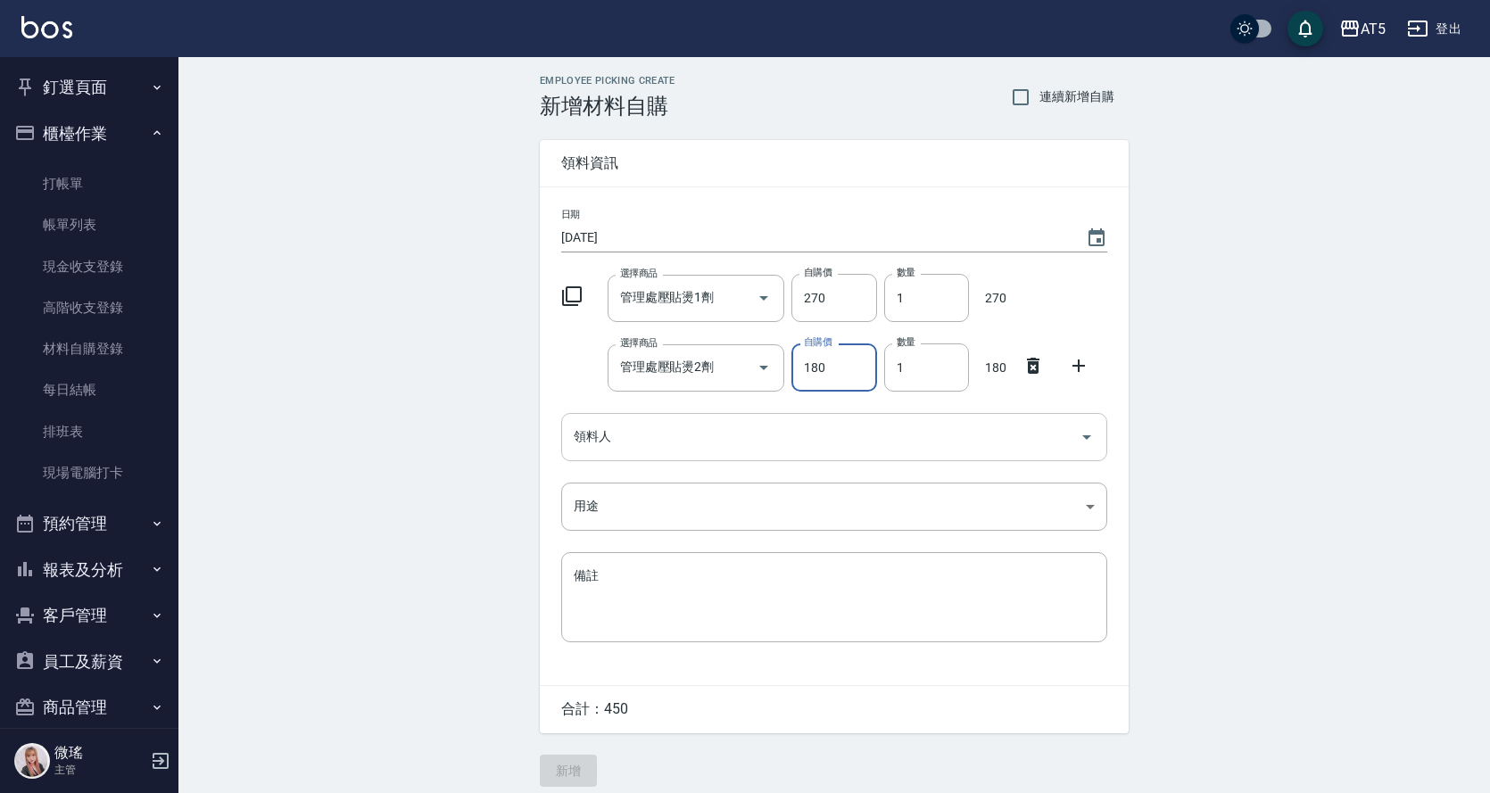
click at [866, 439] on input "領料人" at bounding box center [820, 436] width 503 height 31
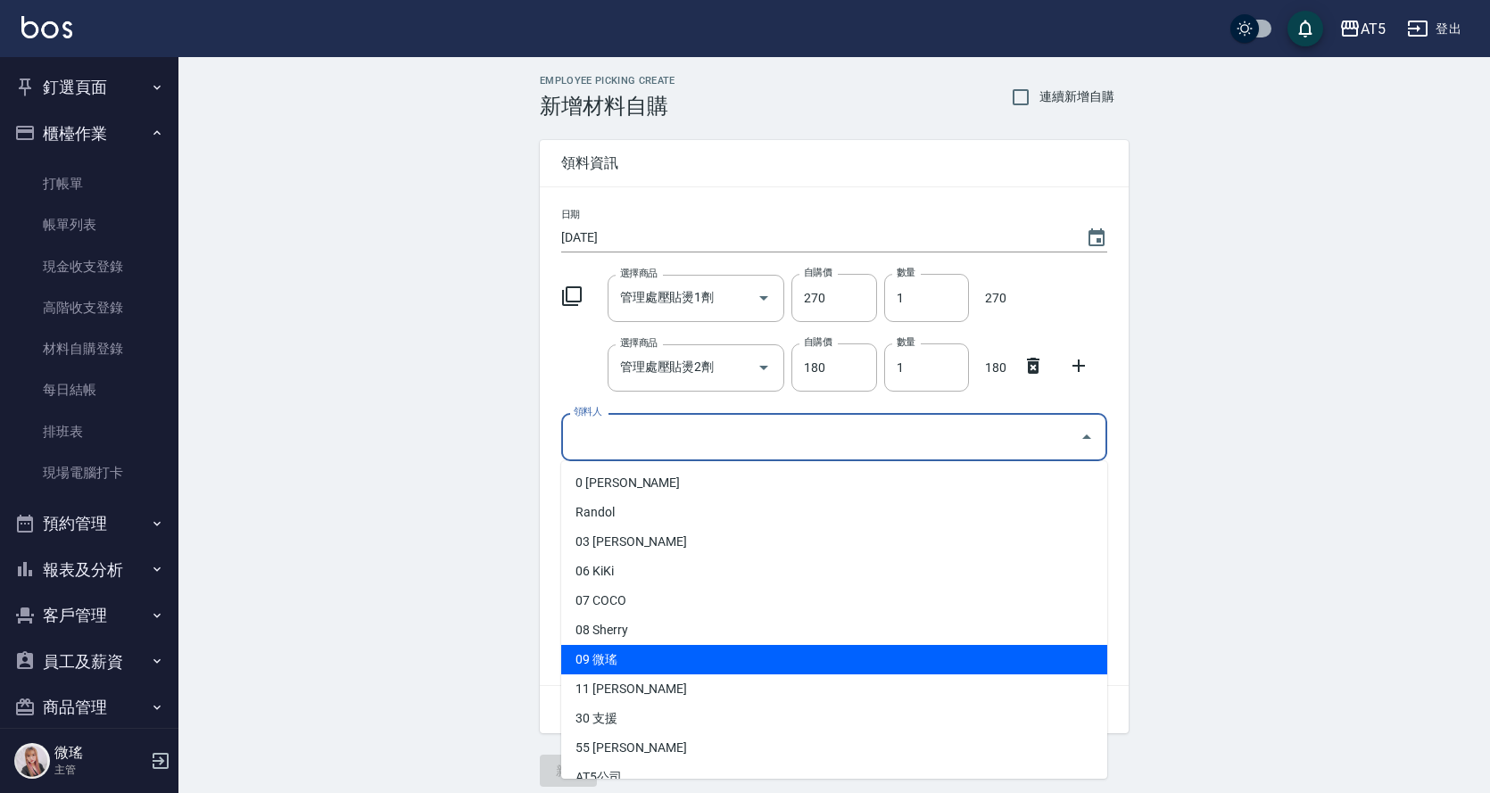
click at [646, 651] on li "09 微瑤" at bounding box center [834, 659] width 546 height 29
type input "微瑤"
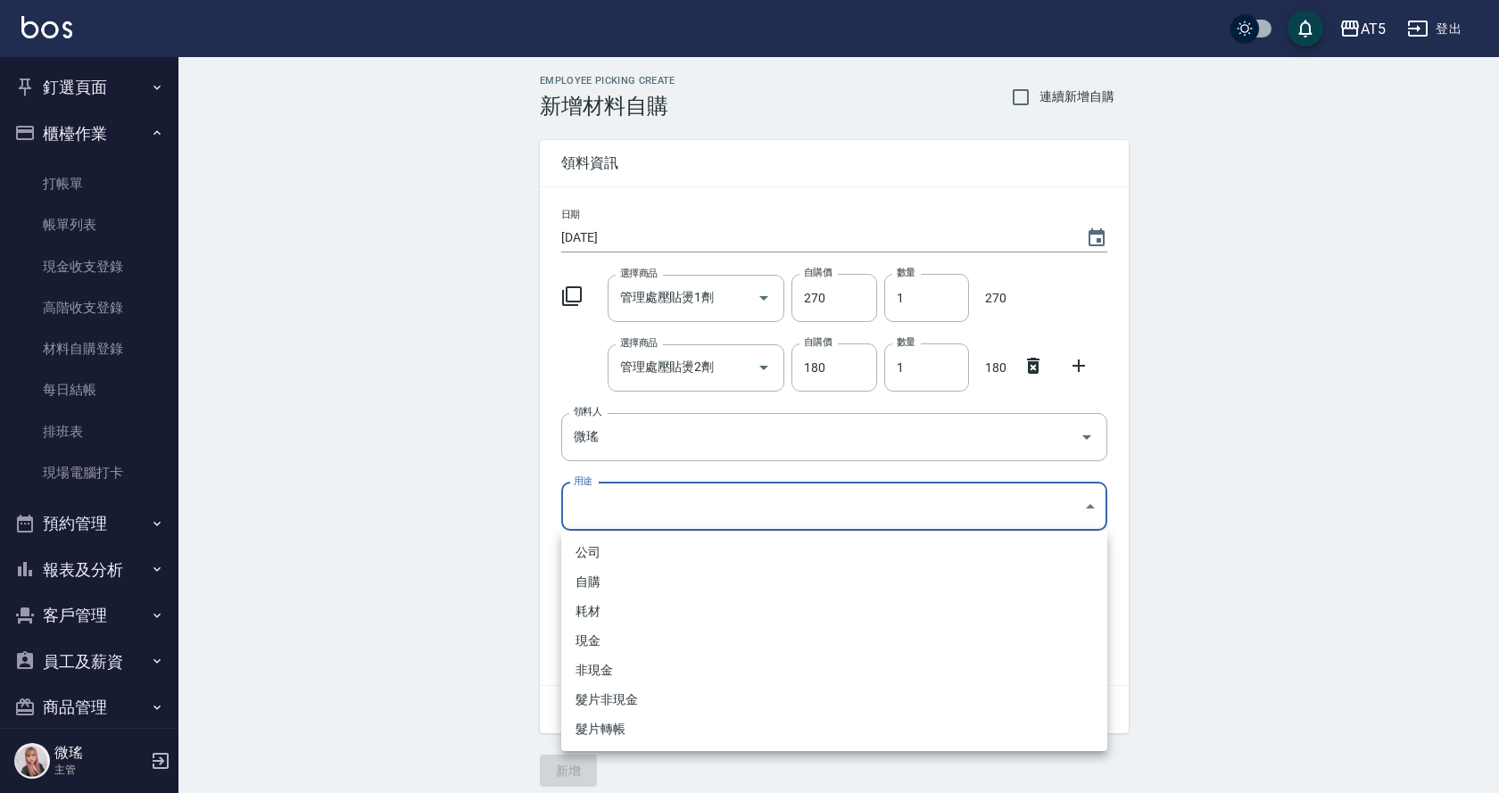
click at [660, 507] on body "AT5 登出 釘選頁面 打帳單 店家日報表 設計師日報表 設計師業績月報表 櫃檯作業 打帳單 帳單列表 現金收支登錄 高階收支登錄 材料自購登錄 每日結帳 排…" at bounding box center [749, 402] width 1499 height 805
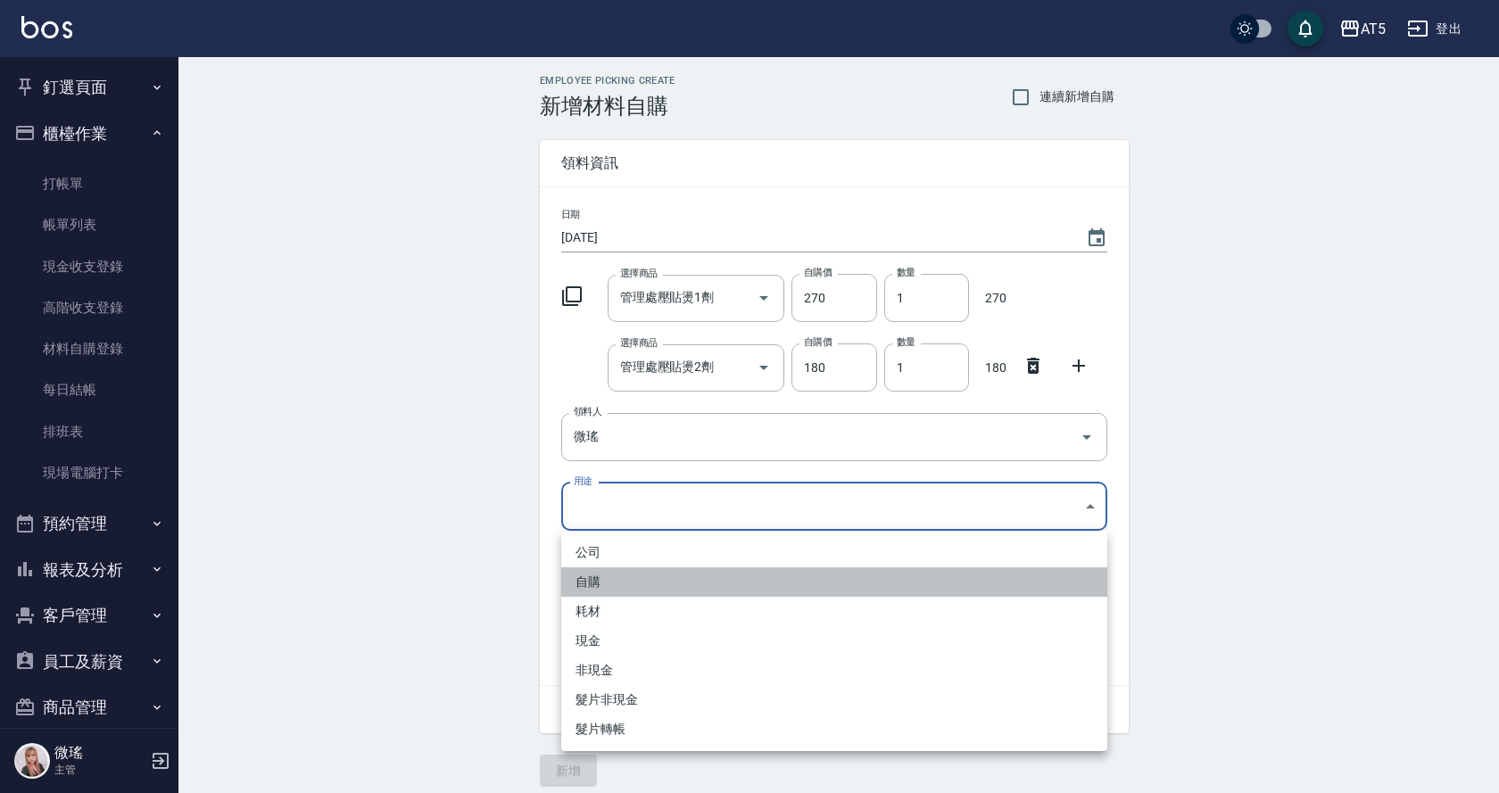
click at [625, 572] on li "自購" at bounding box center [834, 581] width 546 height 29
type input "自購"
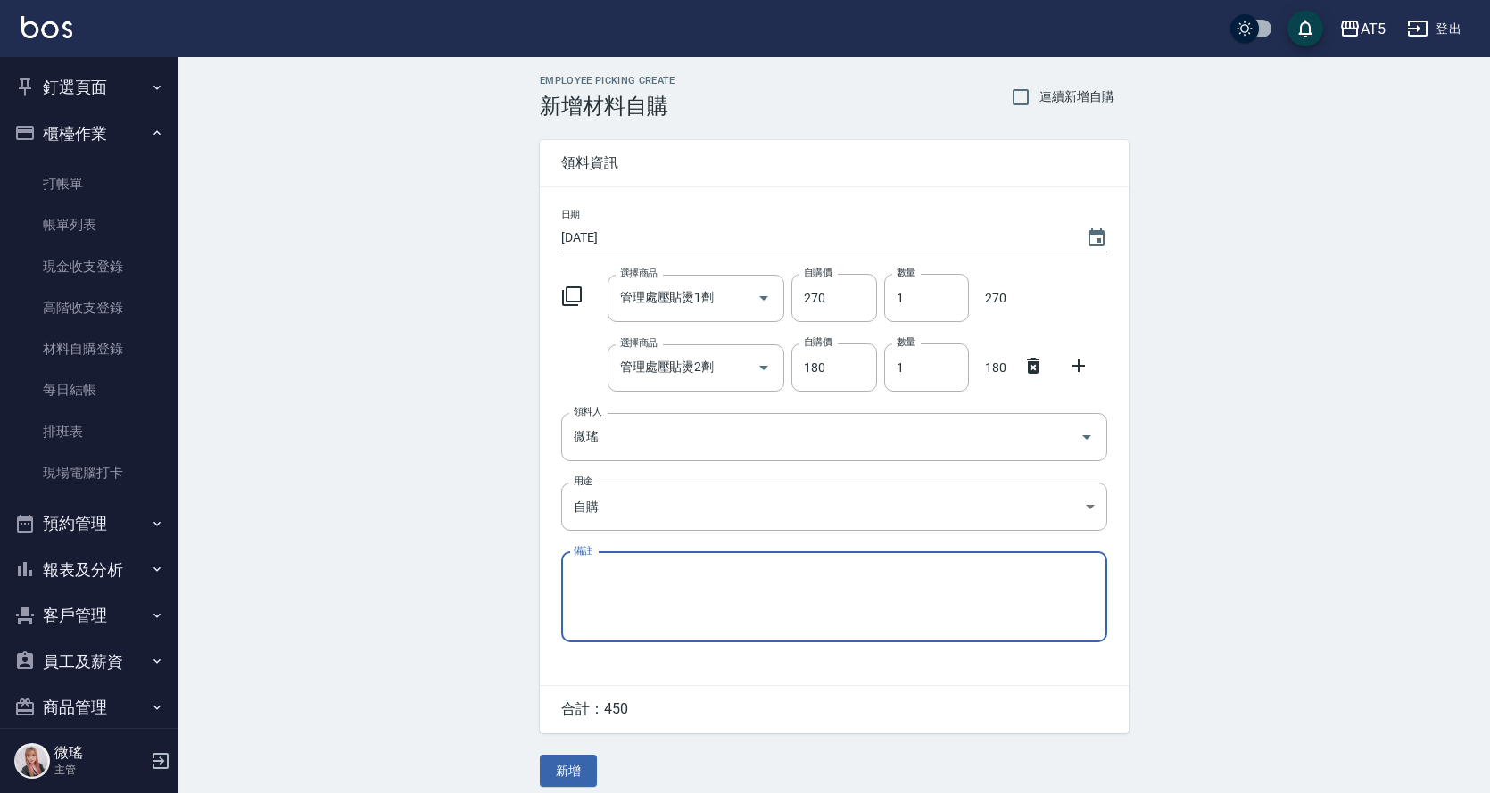
scroll to position [14, 0]
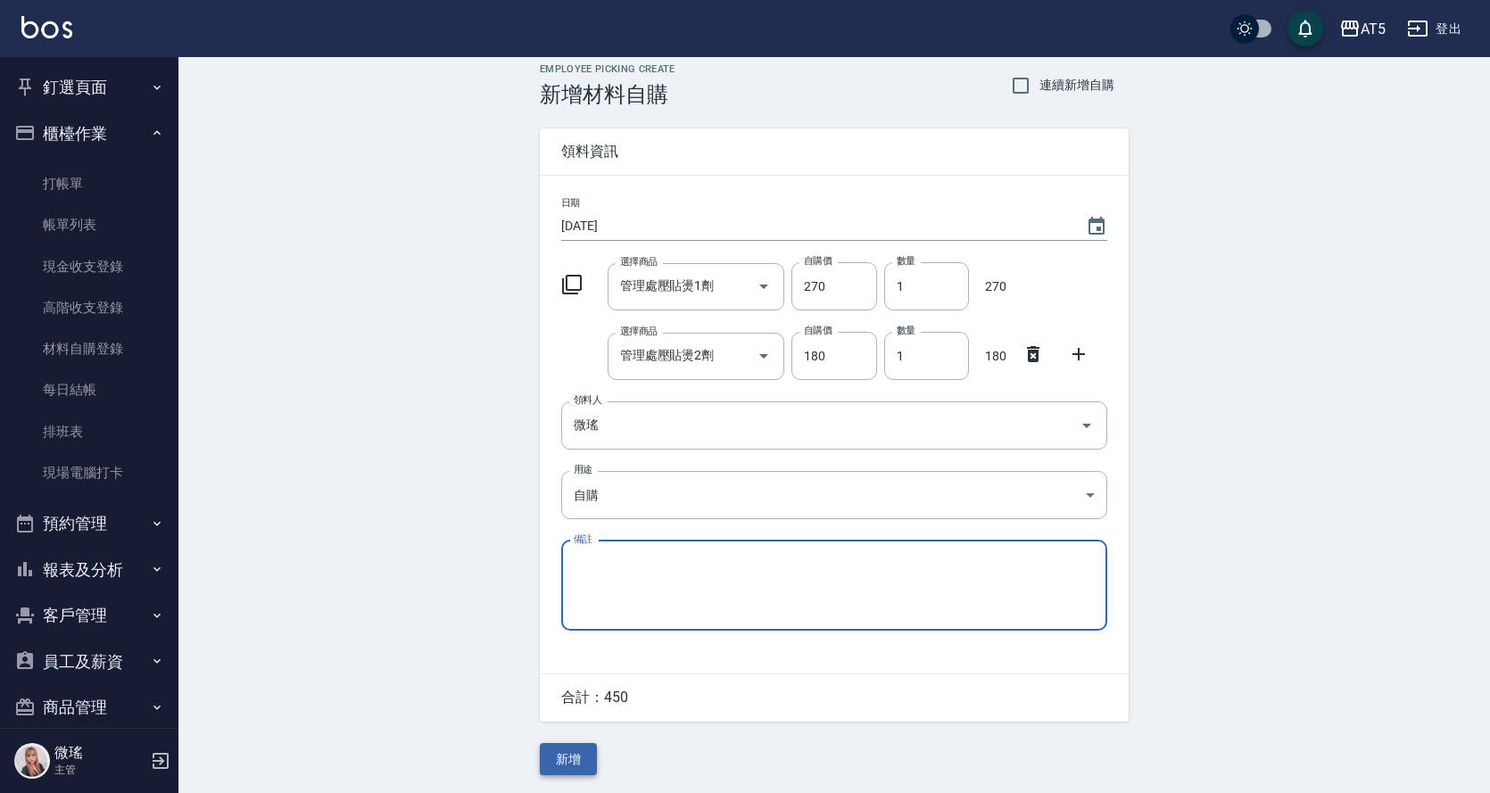
click at [580, 758] on button "新增" at bounding box center [568, 759] width 57 height 33
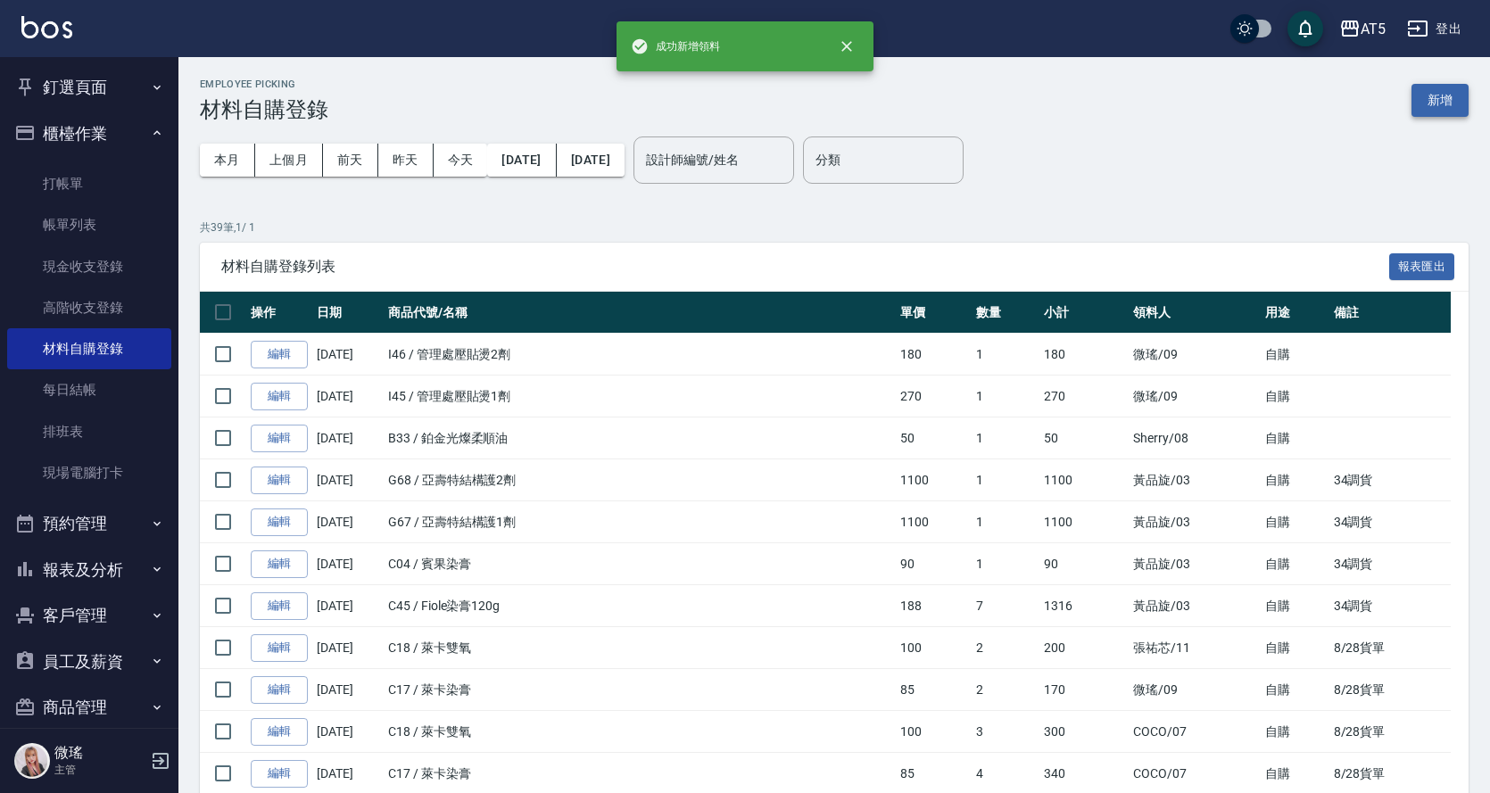
click at [1442, 96] on button "新增" at bounding box center [1440, 100] width 57 height 33
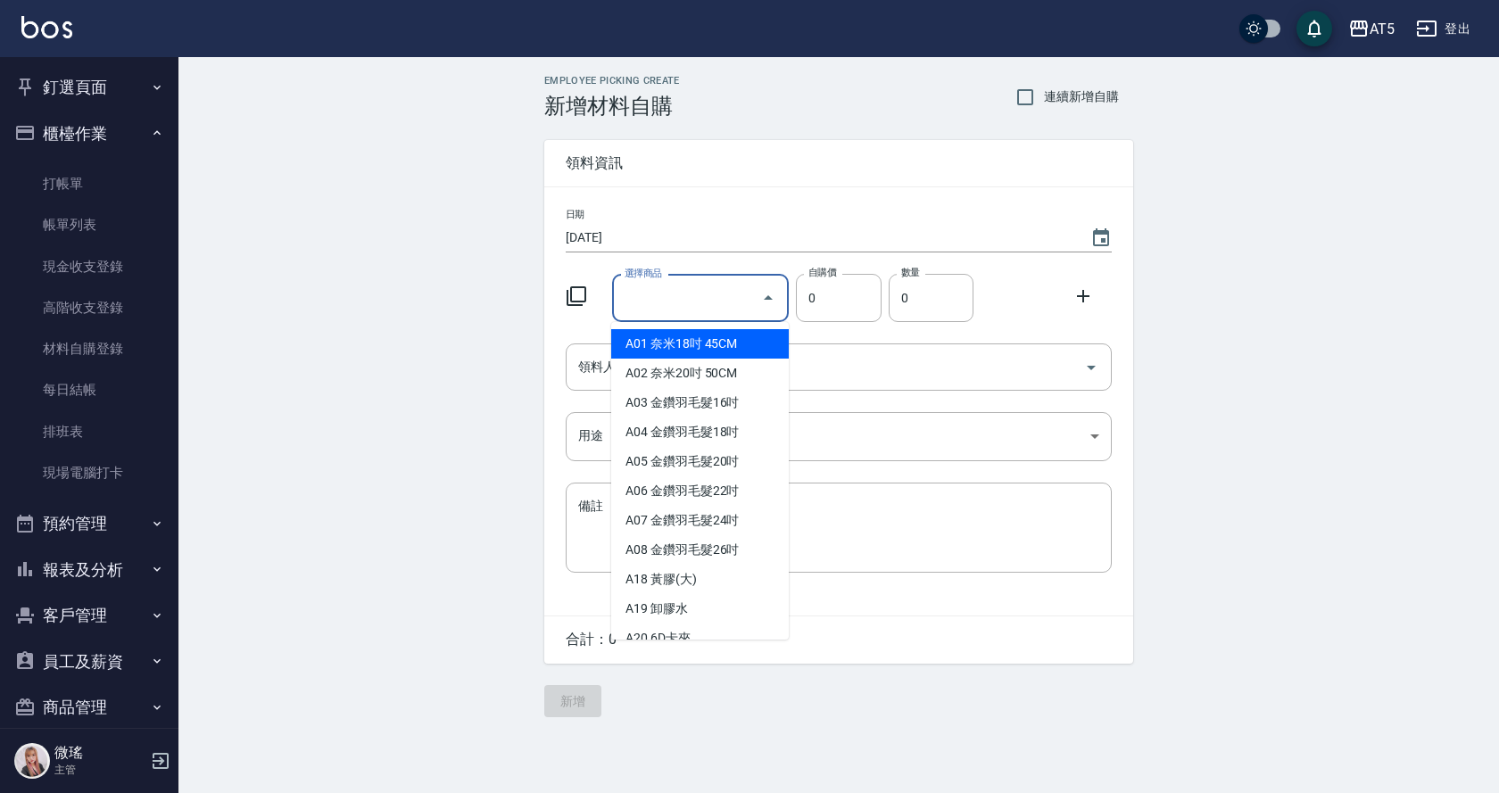
click at [716, 302] on input "選擇商品" at bounding box center [687, 298] width 135 height 31
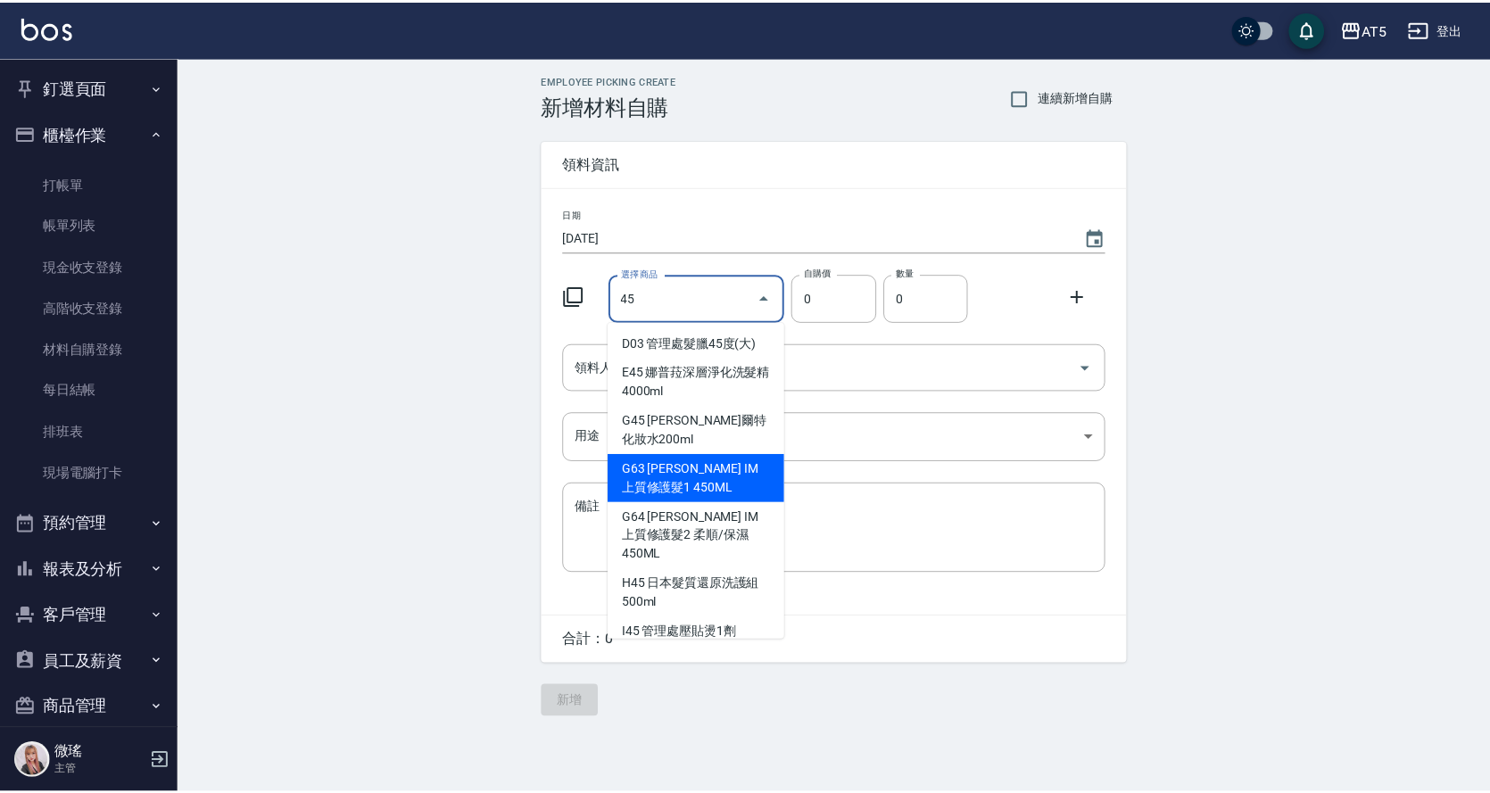
scroll to position [133, 0]
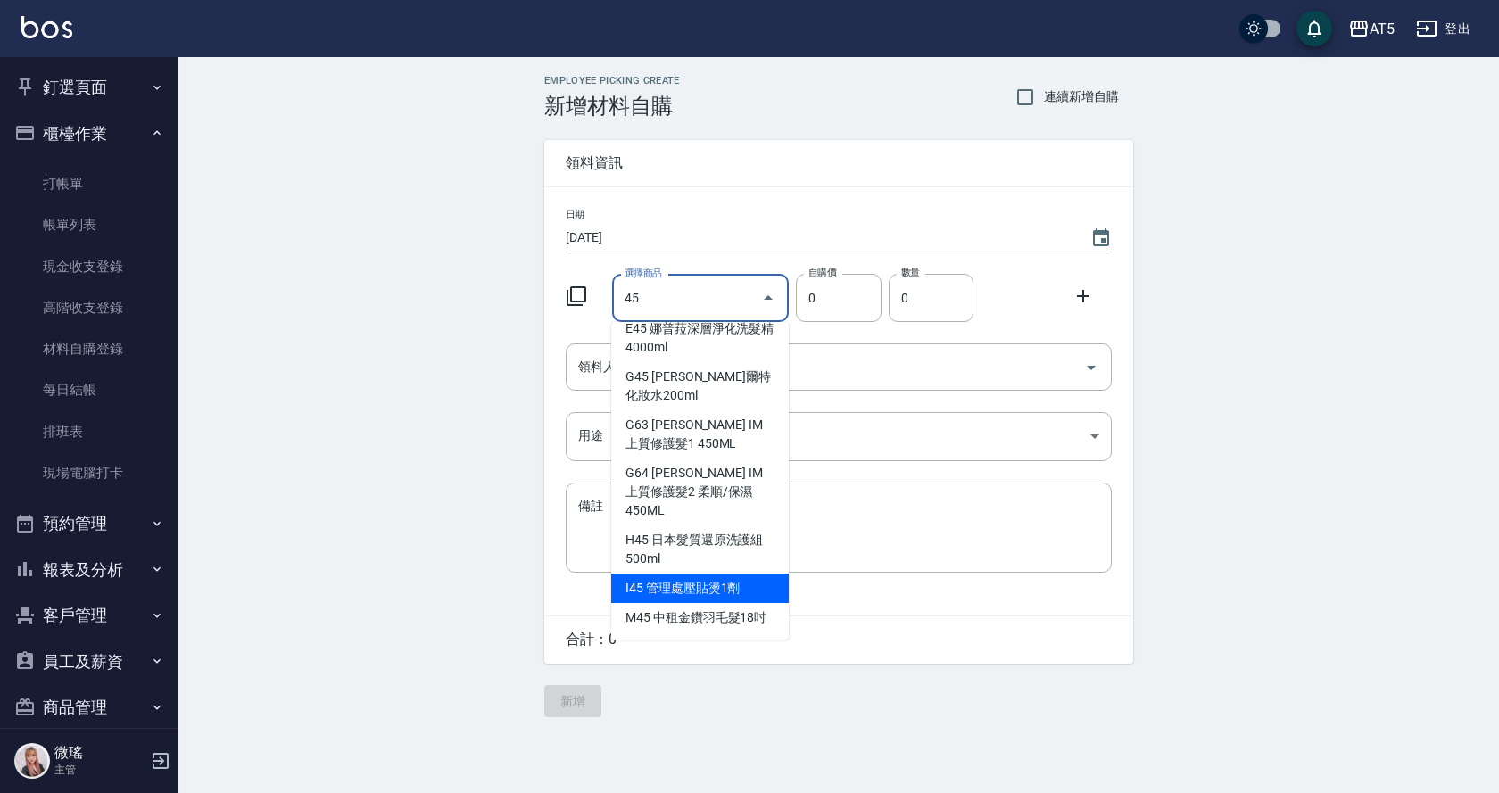
click at [745, 574] on li "I45 管理處壓貼燙1劑" at bounding box center [700, 588] width 178 height 29
type input "管理處壓貼燙1劑"
type input "270"
type input "1"
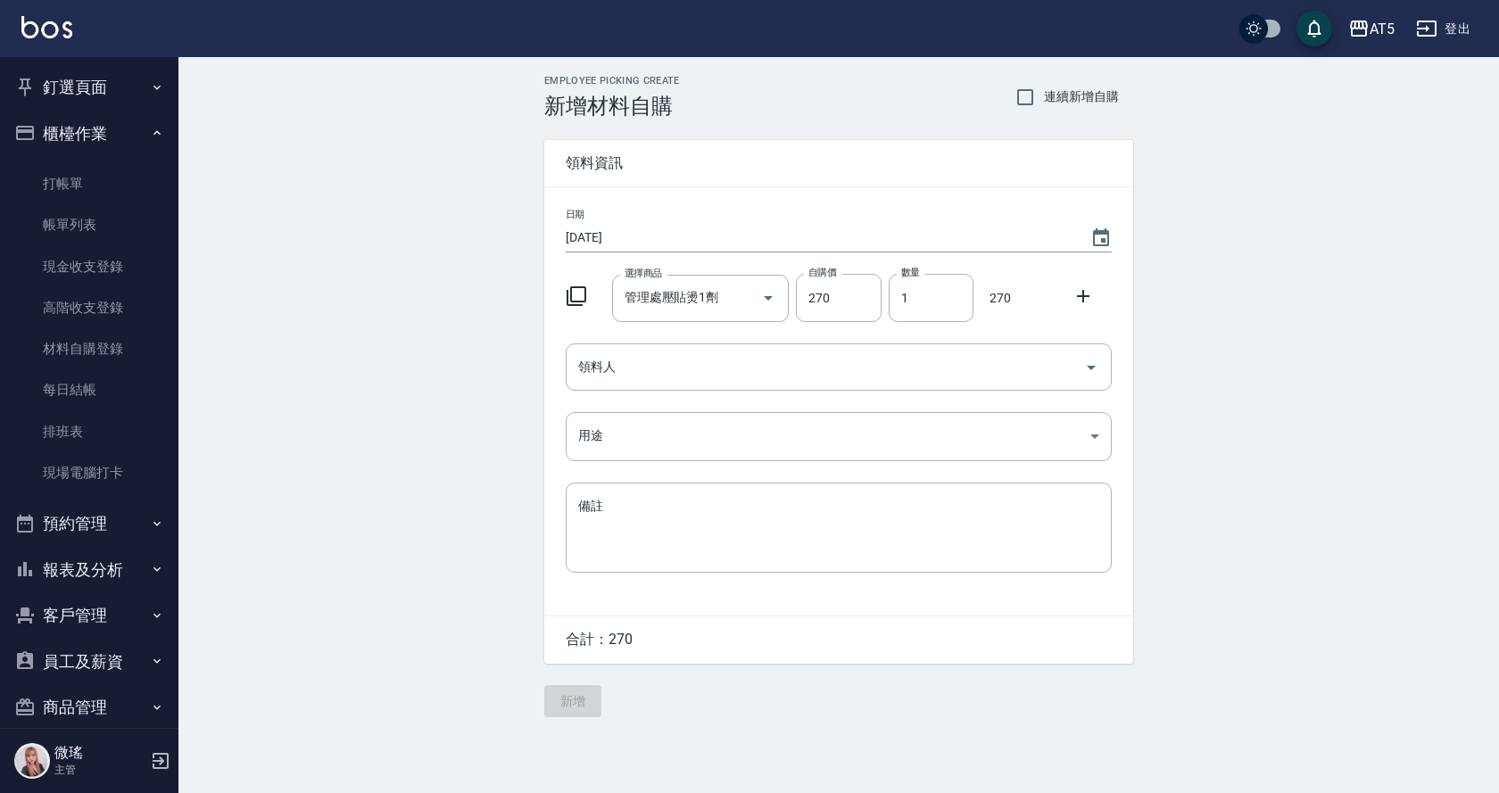
click at [1084, 297] on icon at bounding box center [1083, 296] width 12 height 12
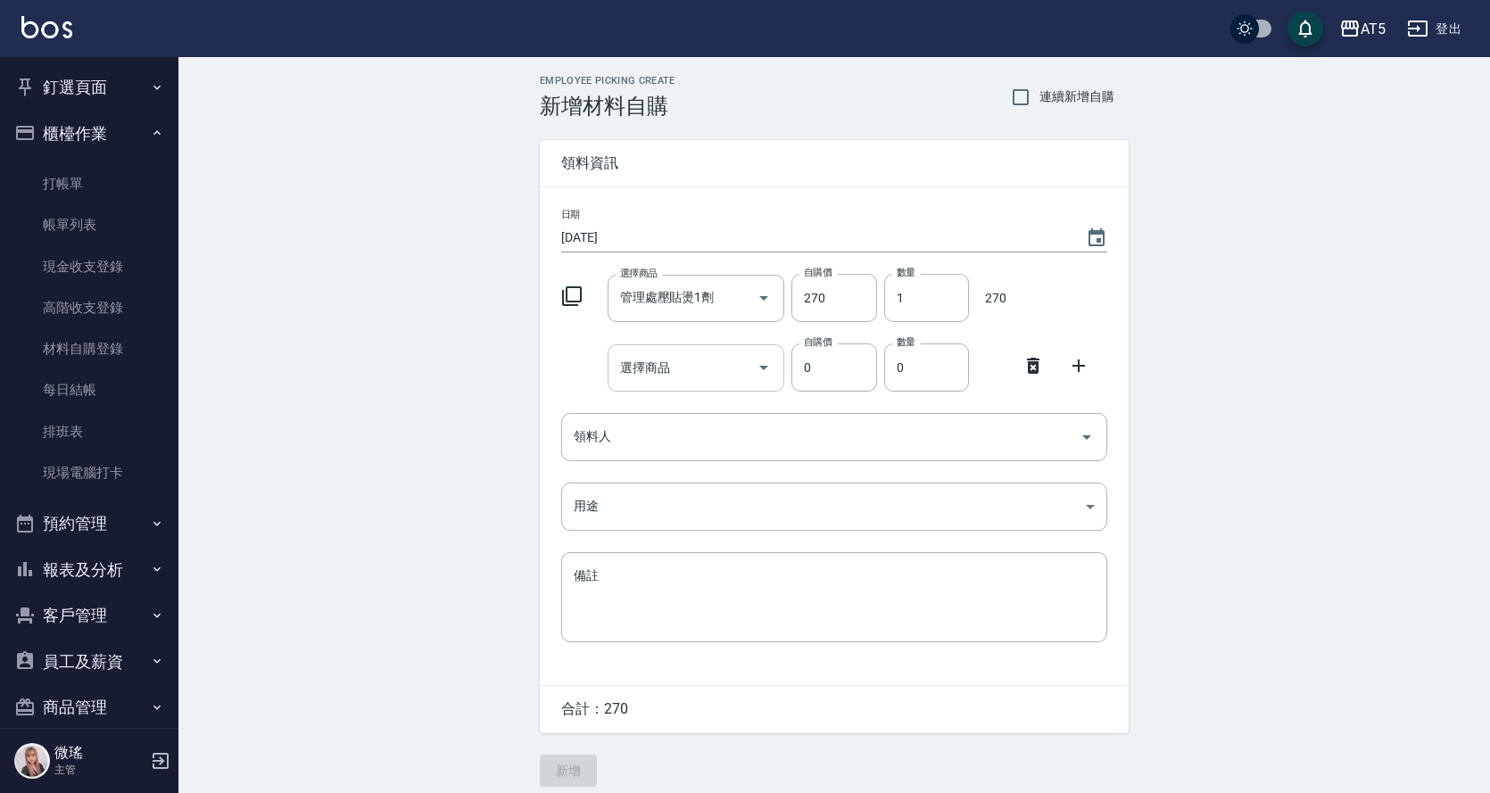
click at [708, 389] on div "選擇商品" at bounding box center [697, 367] width 178 height 47
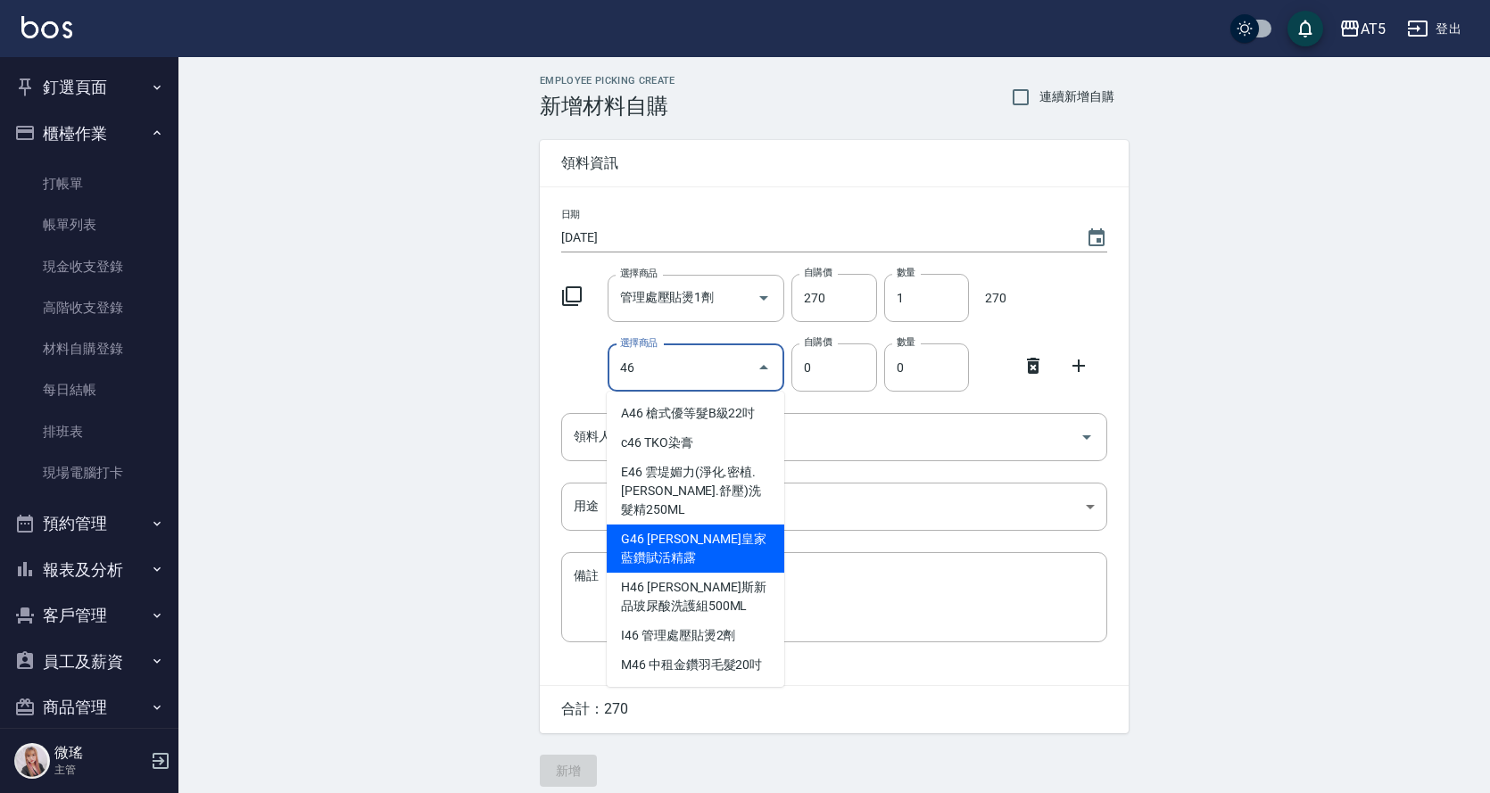
scroll to position [14, 0]
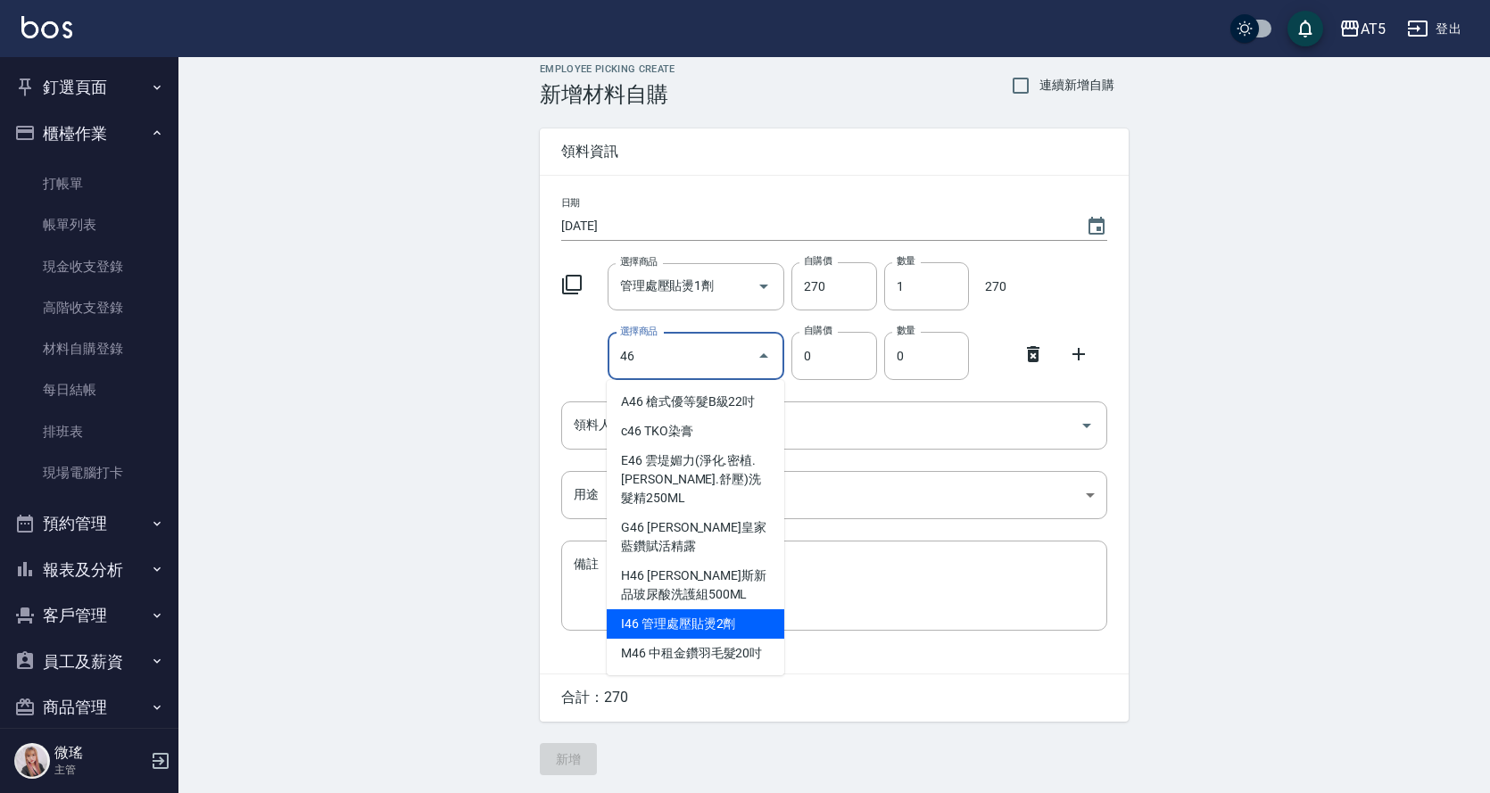
click at [732, 613] on li "I46 管理處壓貼燙2劑" at bounding box center [696, 623] width 178 height 29
type input "管理處壓貼燙2劑"
type input "180"
type input "1"
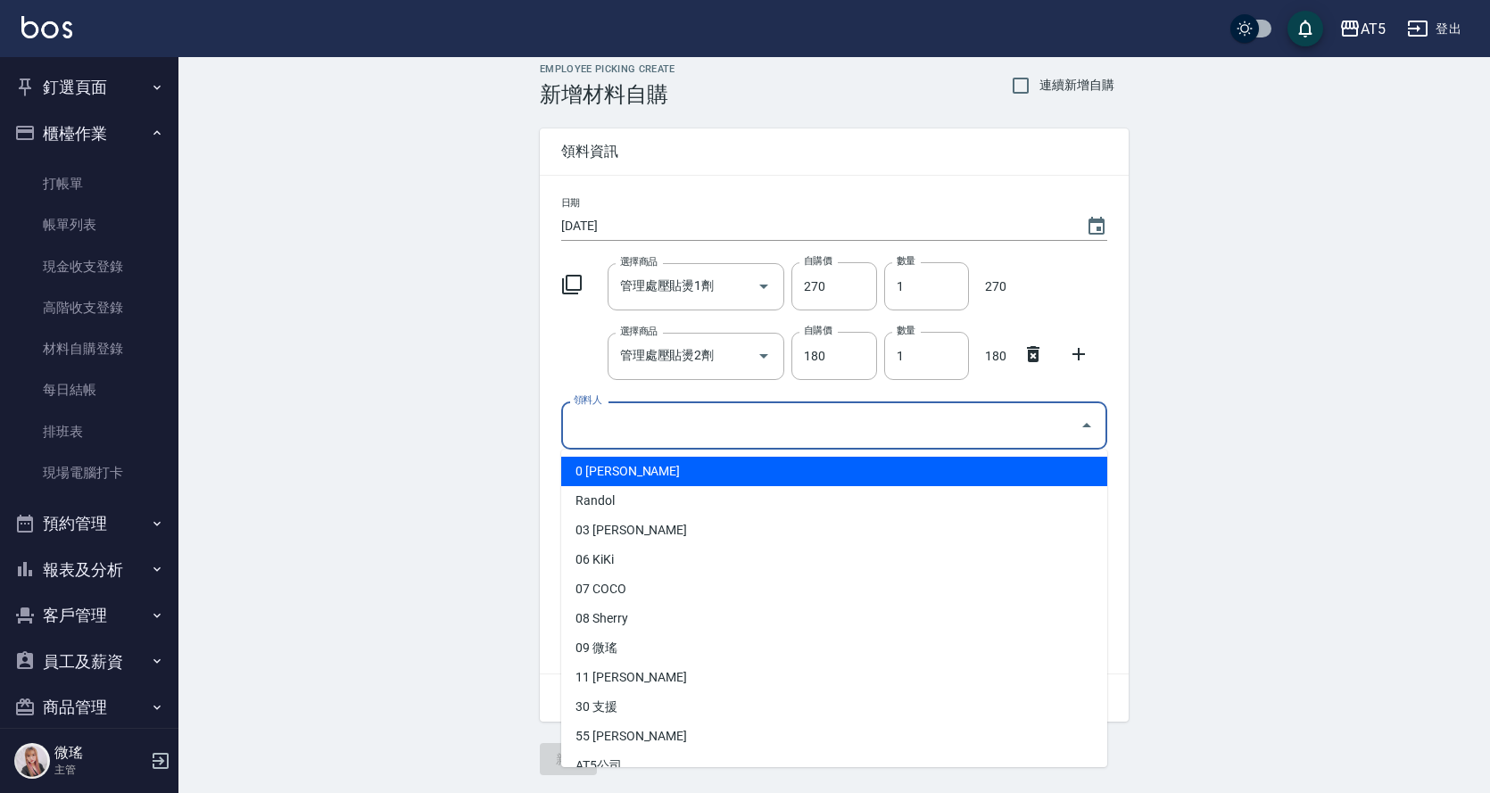
click at [726, 413] on input "領料人" at bounding box center [820, 425] width 503 height 31
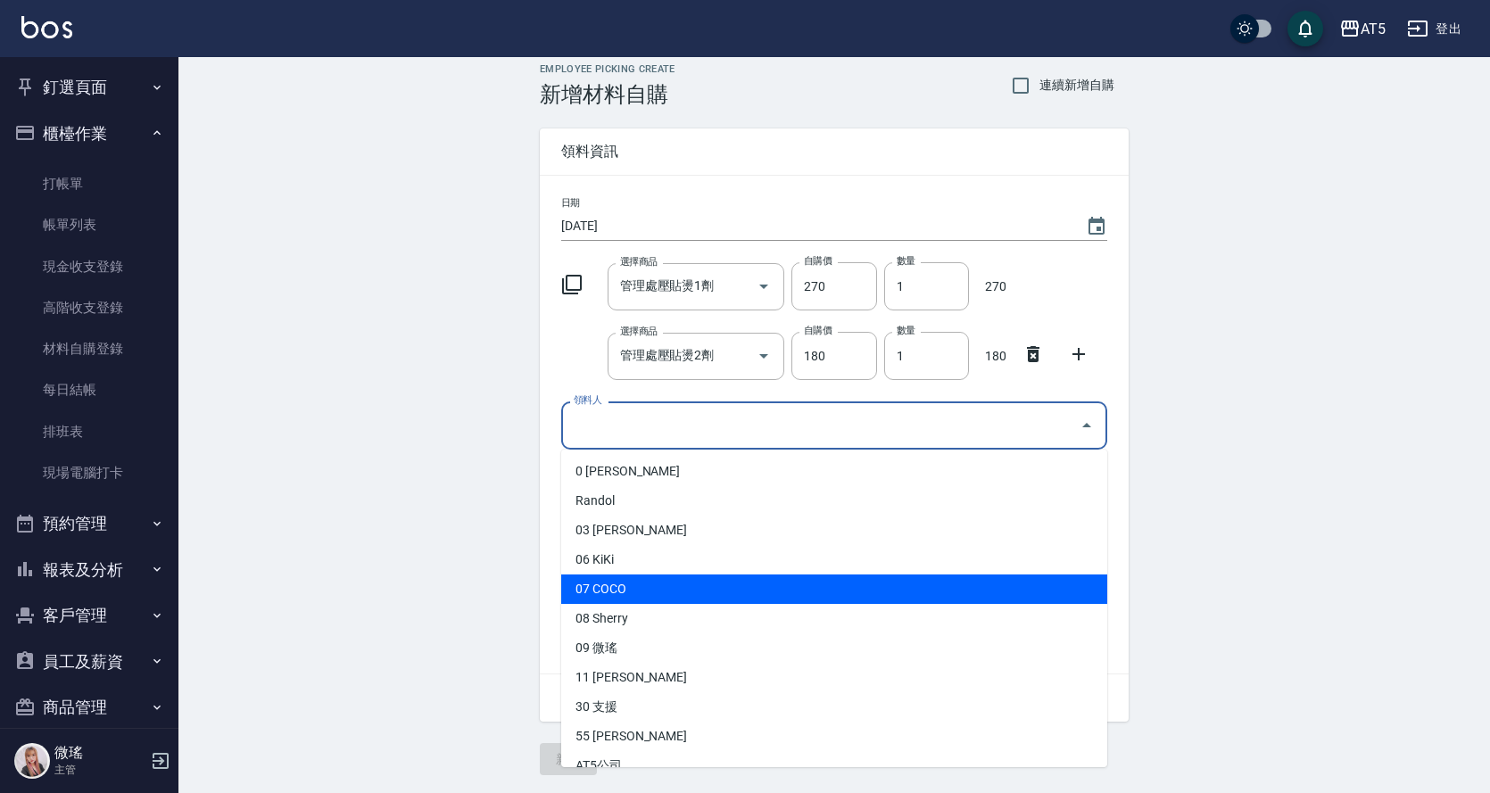
click at [673, 594] on li "07 COCO" at bounding box center [834, 589] width 546 height 29
type input "COCO"
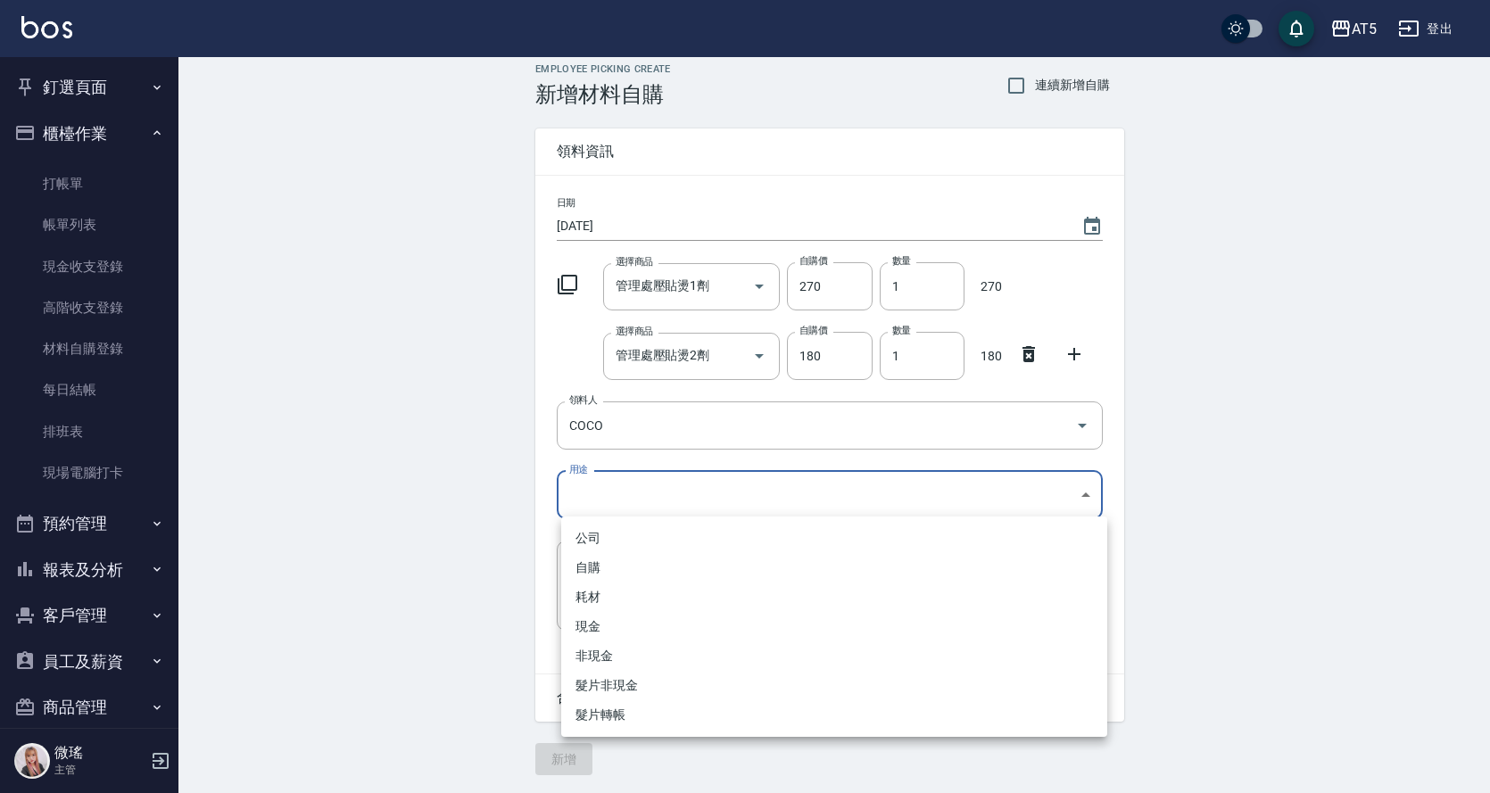
click at [651, 508] on body "AT5 登出 釘選頁面 打帳單 店家日報表 設計師日報表 設計師業績月報表 櫃檯作業 打帳單 帳單列表 現金收支登錄 高階收支登錄 材料自購登錄 每日結帳 排…" at bounding box center [745, 390] width 1490 height 805
click at [625, 568] on li "自購" at bounding box center [834, 567] width 546 height 29
type input "自購"
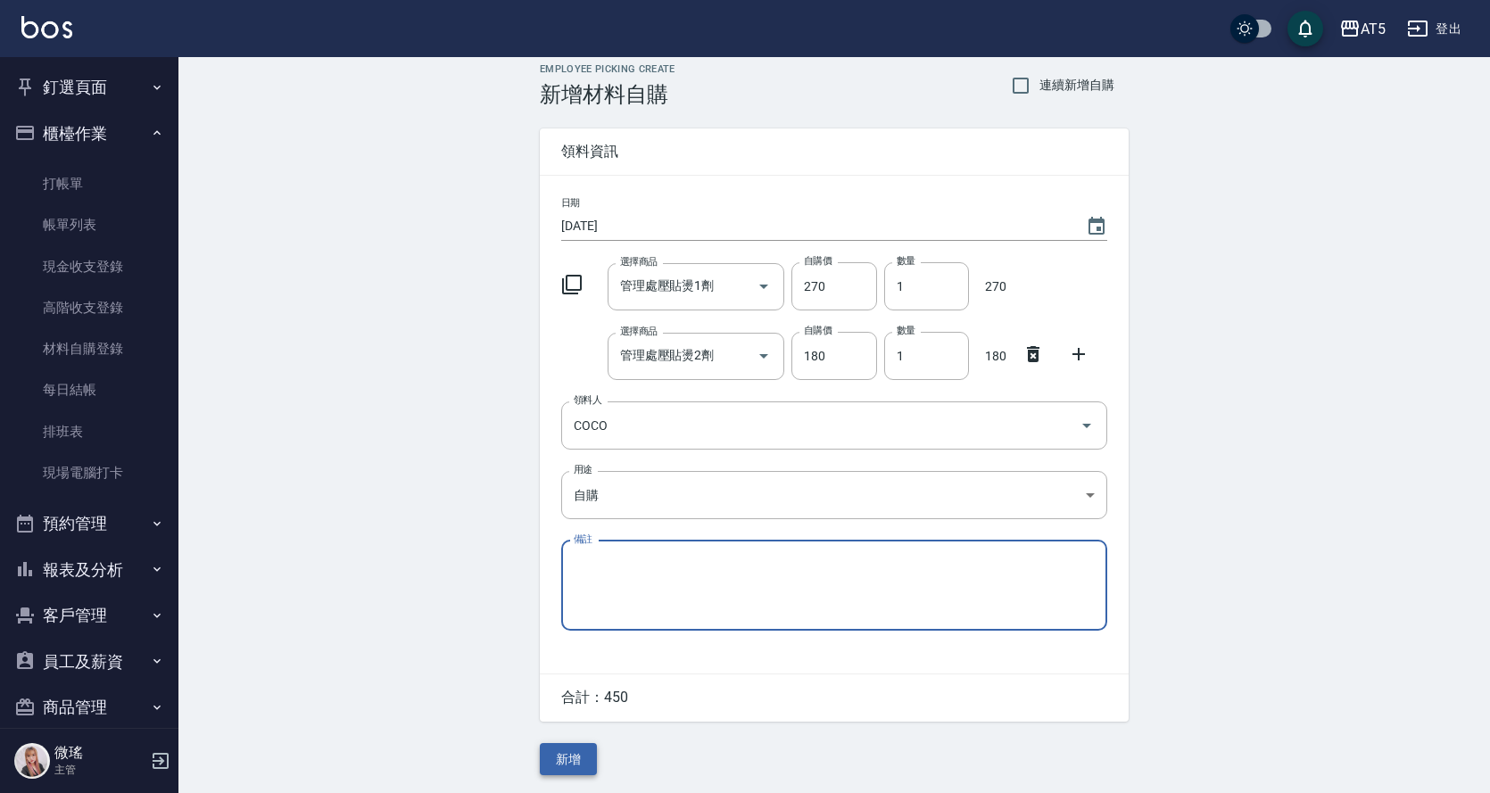
click at [583, 768] on button "新增" at bounding box center [568, 759] width 57 height 33
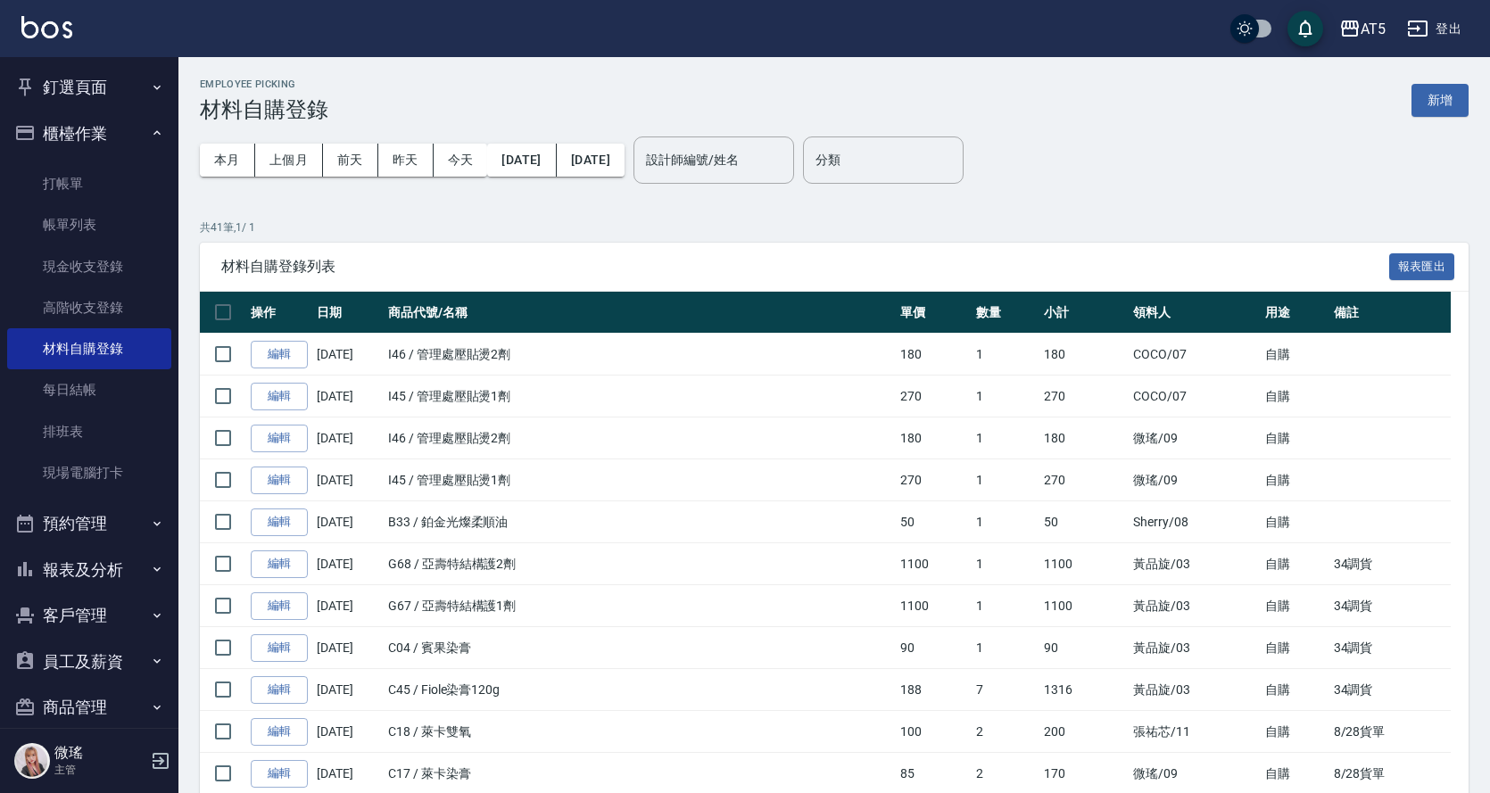
click at [89, 94] on button "釘選頁面" at bounding box center [89, 87] width 164 height 46
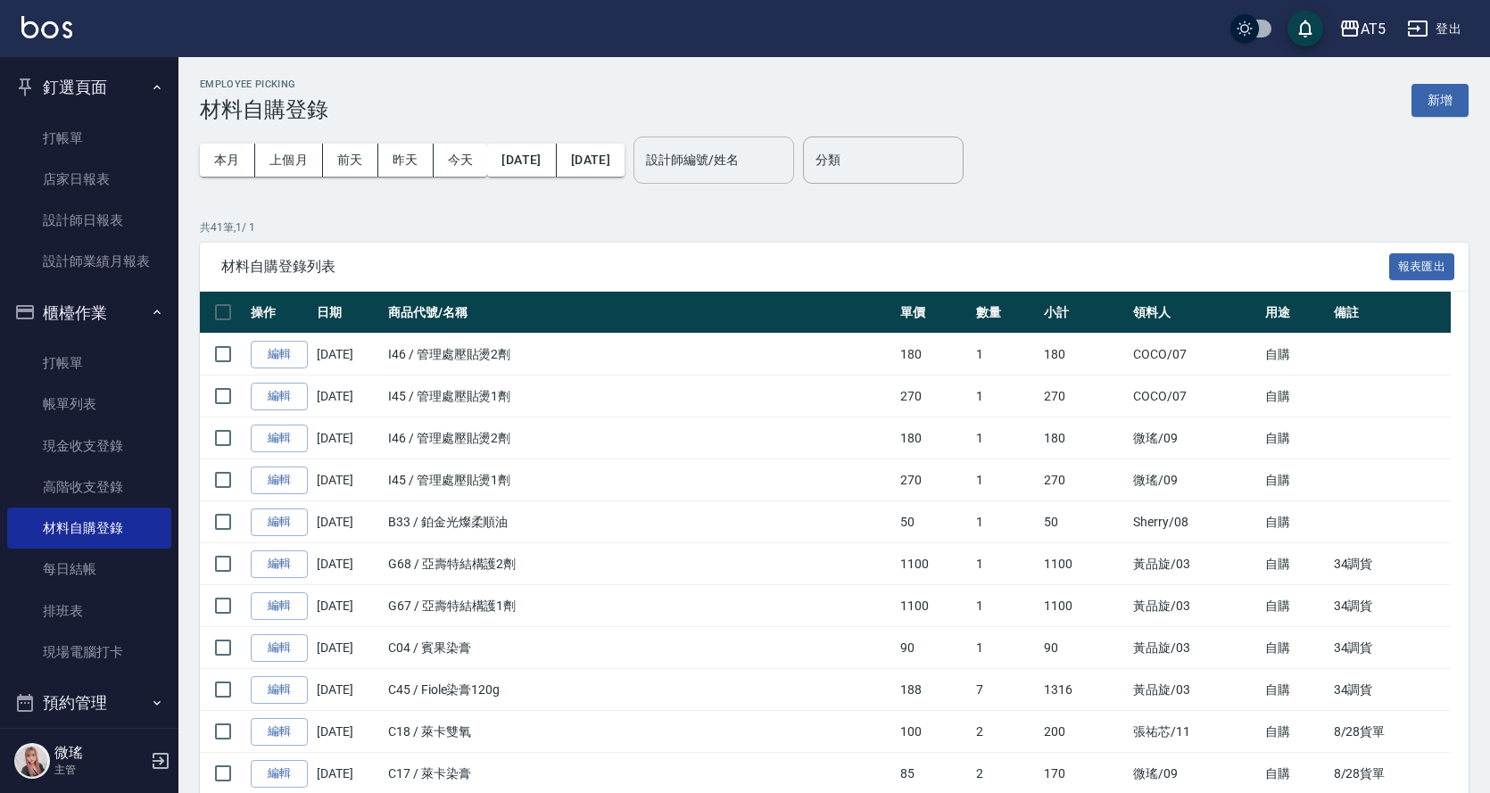
click at [755, 170] on input "設計師編號/姓名" at bounding box center [714, 160] width 145 height 31
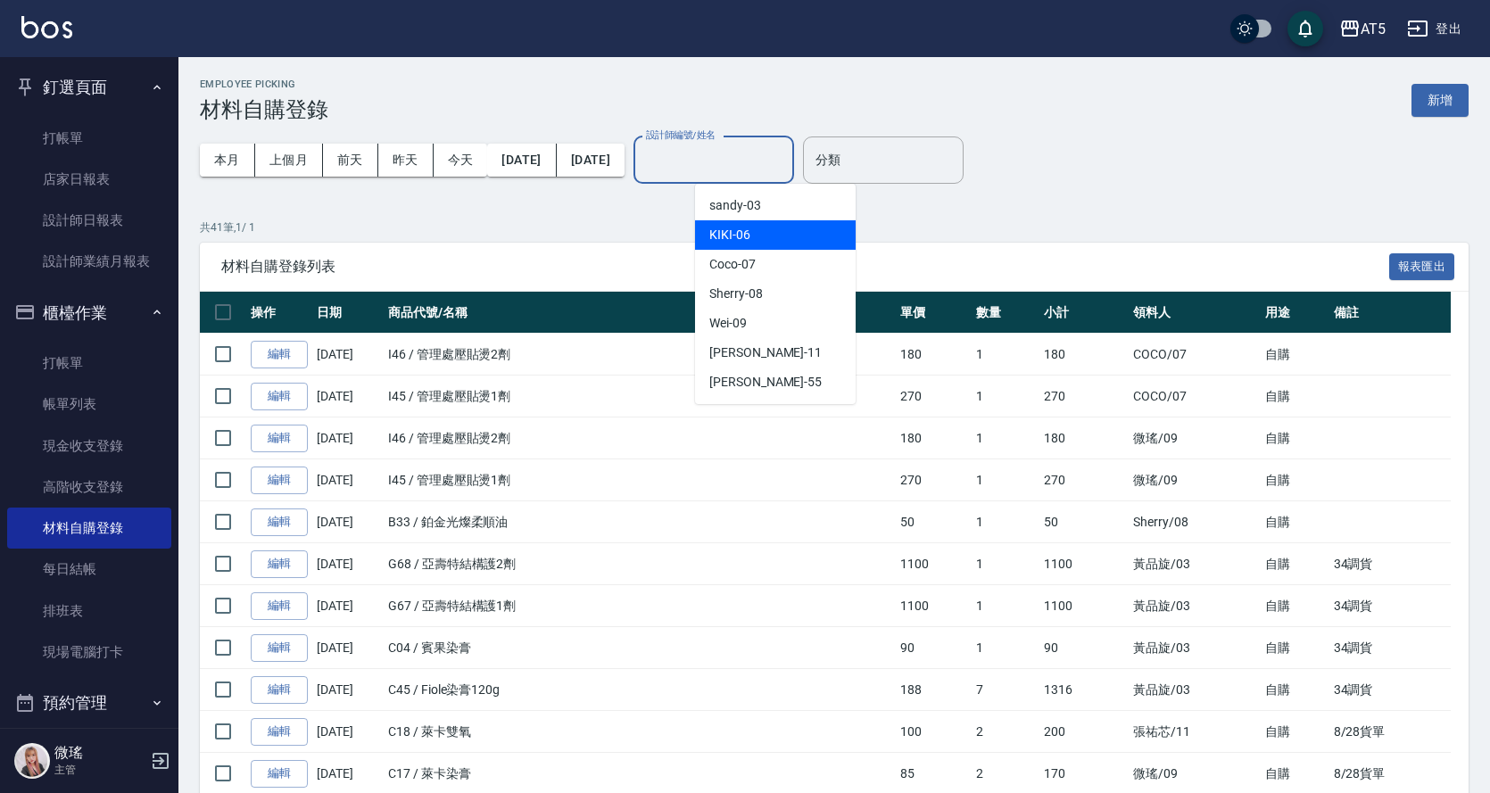
click at [763, 239] on div "KIKI -06" at bounding box center [775, 234] width 161 height 29
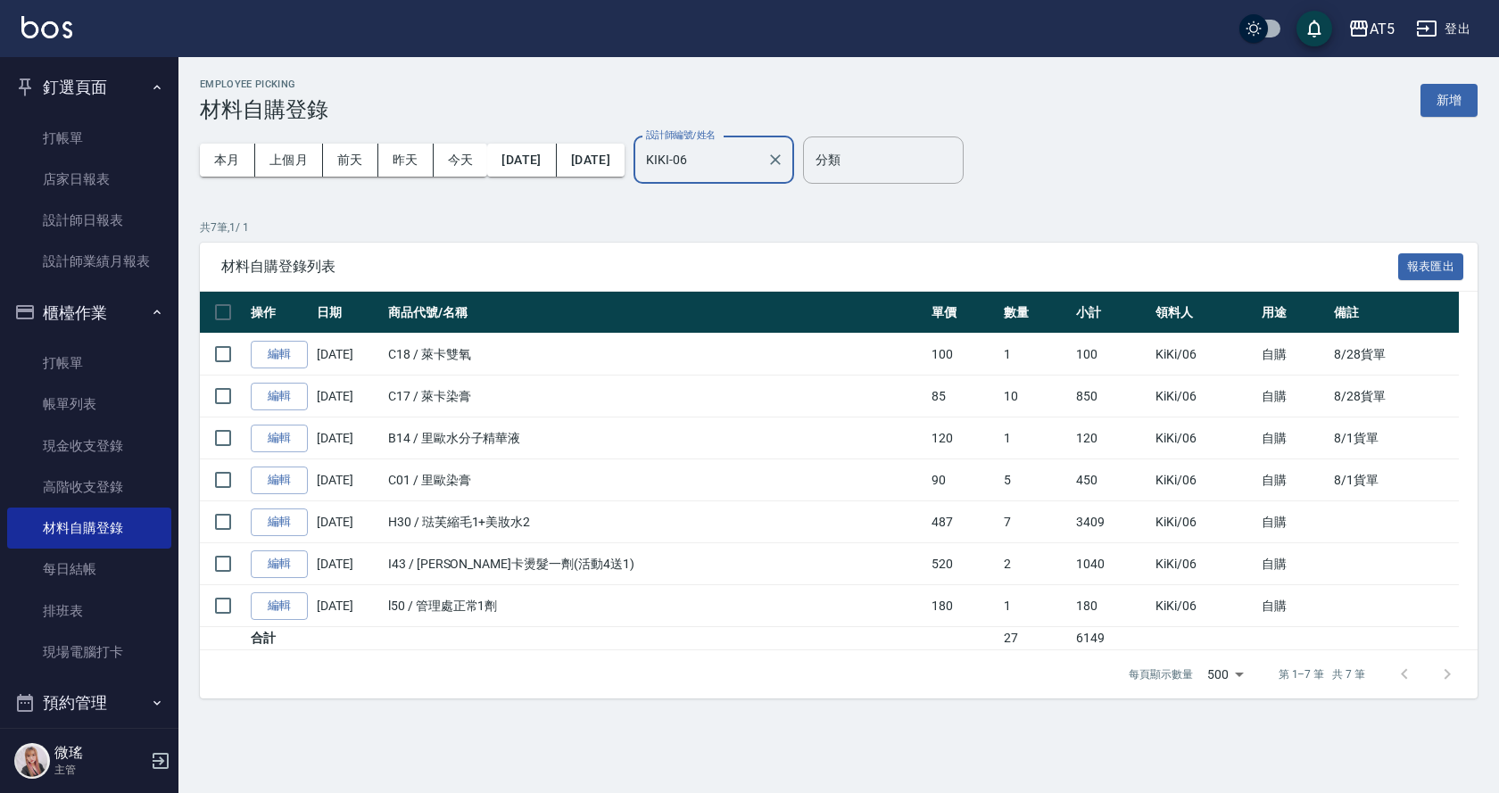
click at [759, 170] on input "KIKI-06" at bounding box center [701, 160] width 118 height 31
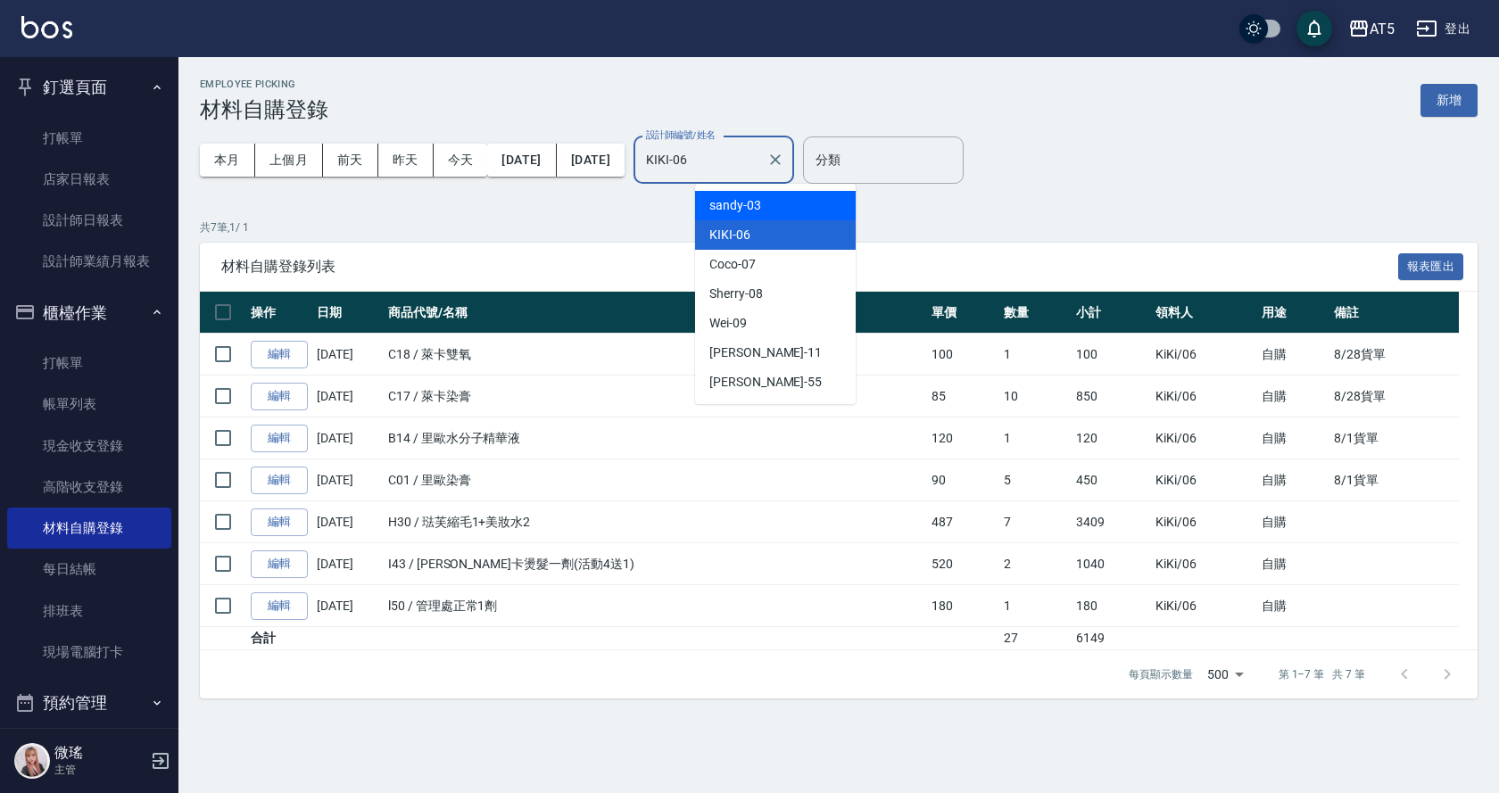
click at [1296, 227] on p "共 7 筆, 1 / 1" at bounding box center [839, 227] width 1278 height 16
click at [759, 156] on input "KIKI-06" at bounding box center [701, 160] width 118 height 31
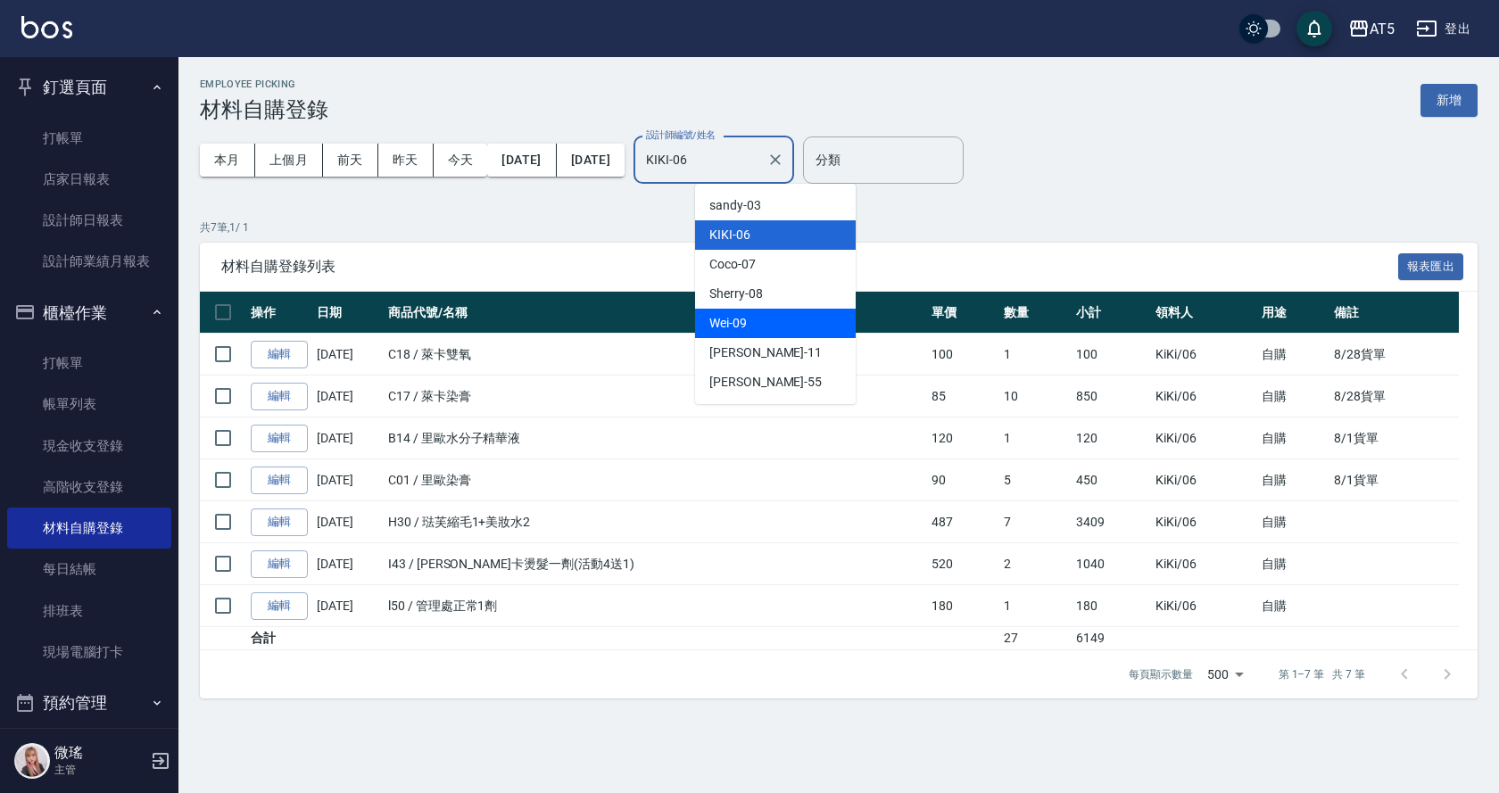
click at [771, 328] on div "Wei -09" at bounding box center [775, 323] width 161 height 29
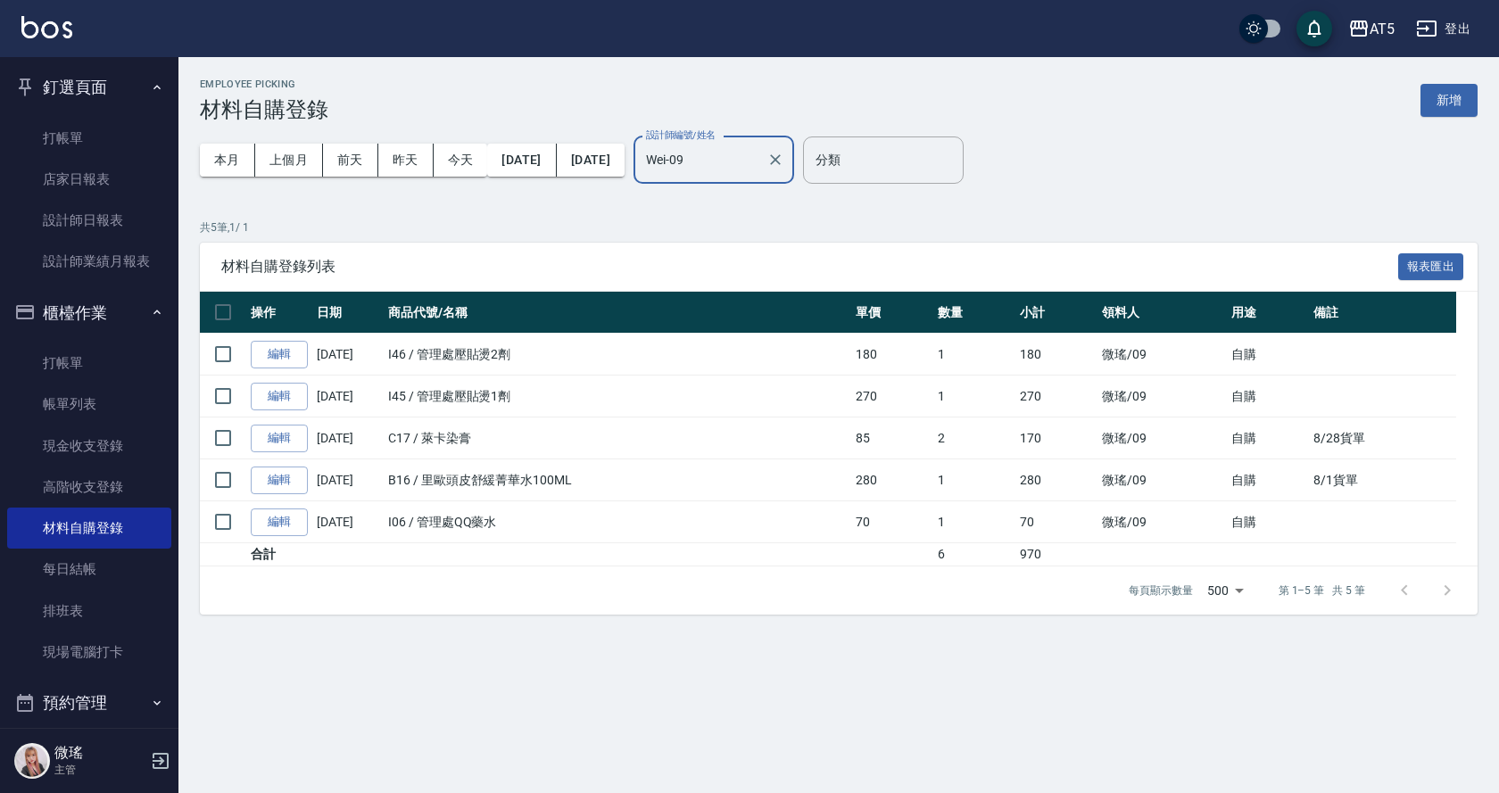
click at [759, 170] on input "Wei-09" at bounding box center [701, 160] width 118 height 31
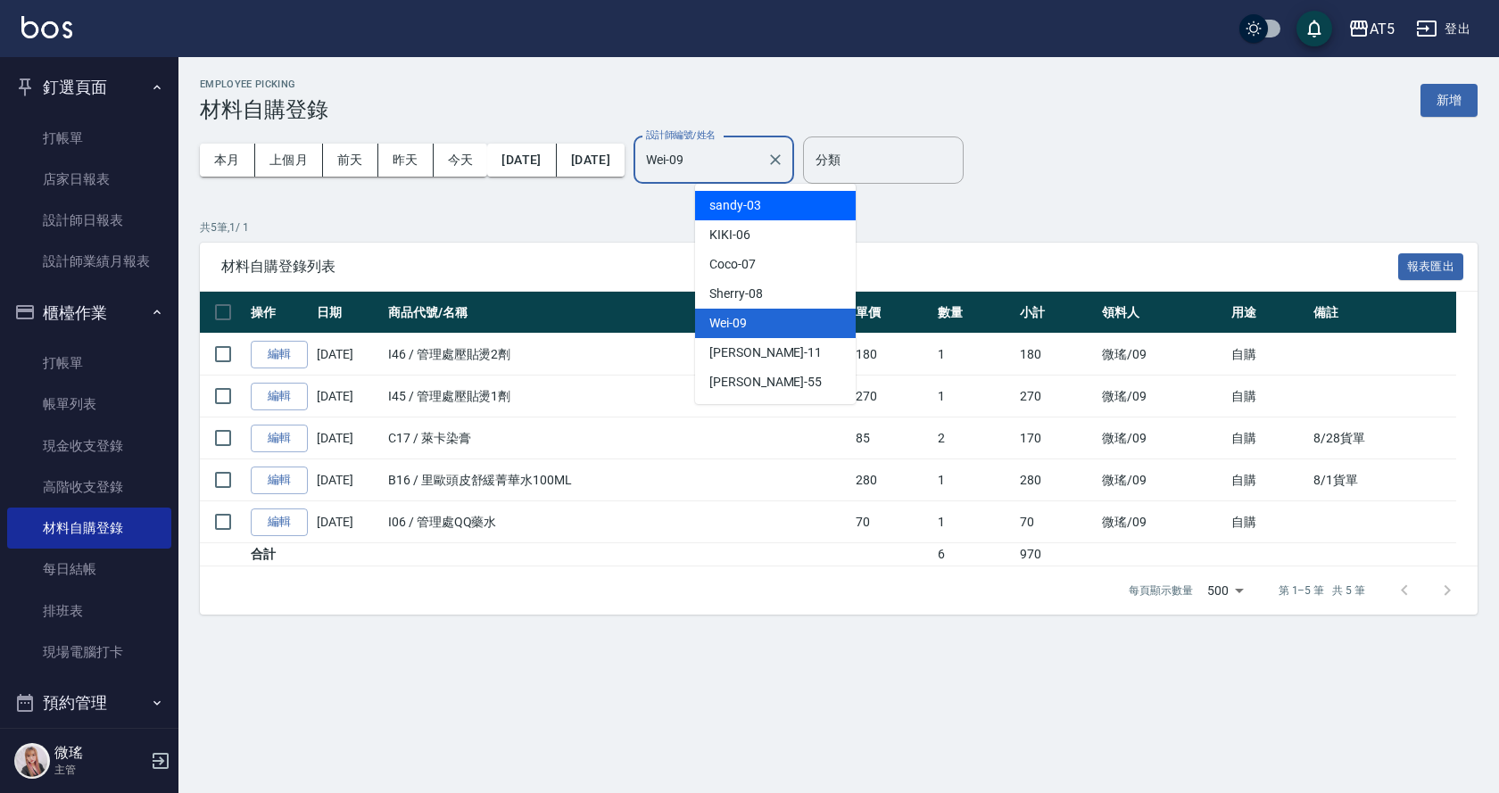
click at [750, 205] on span "sandy -03" at bounding box center [735, 205] width 52 height 19
type input "sandy-03"
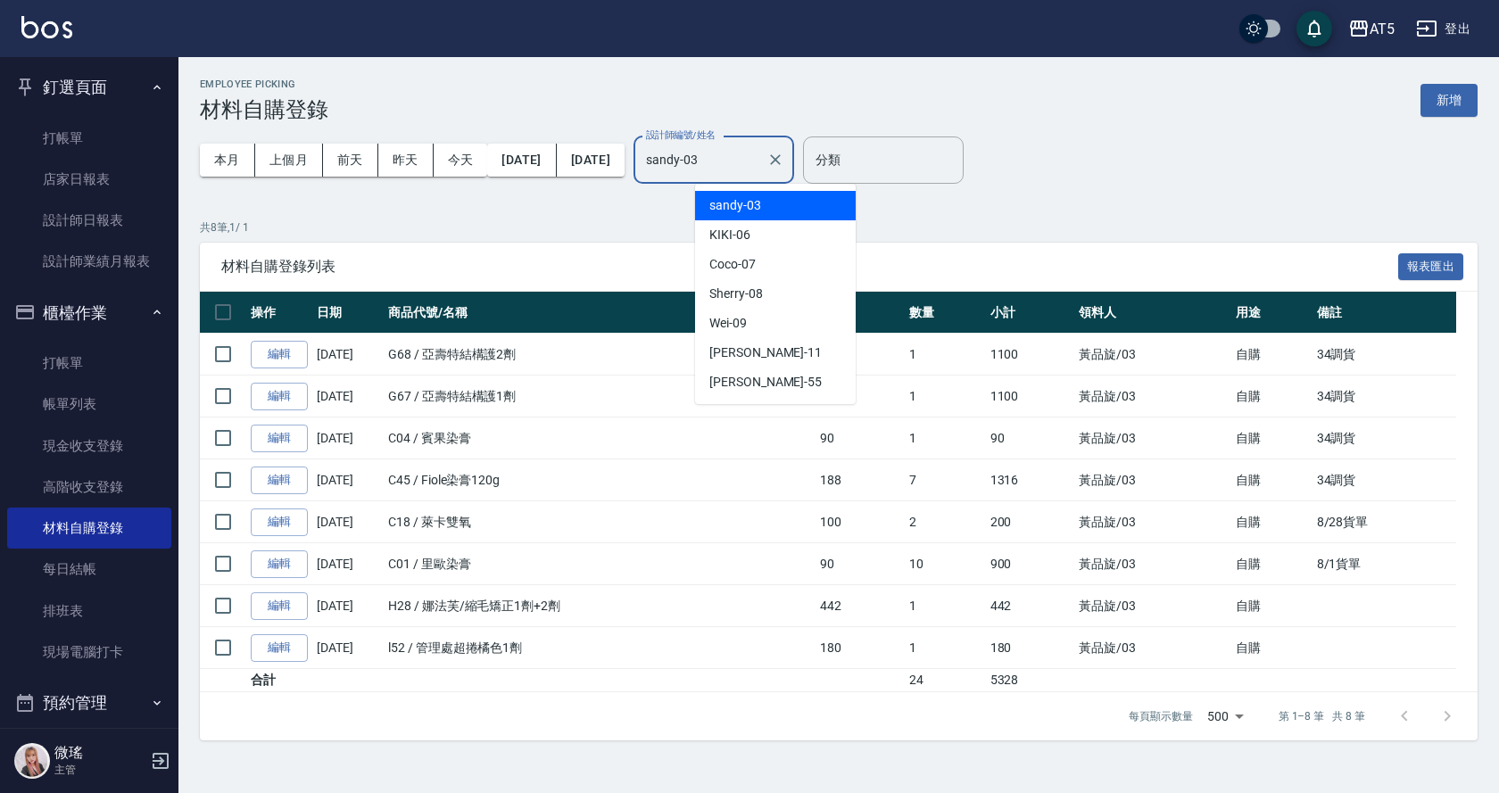
click at [759, 174] on input "sandy-03" at bounding box center [701, 160] width 118 height 31
drag, startPoint x: 789, startPoint y: 250, endPoint x: 787, endPoint y: 237, distance: 12.6
click at [788, 244] on ul "[PERSON_NAME] -03 KIKI -06 Coco -07 Sherry -08 [PERSON_NAME] -09 [PERSON_NAME] …" at bounding box center [775, 294] width 161 height 220
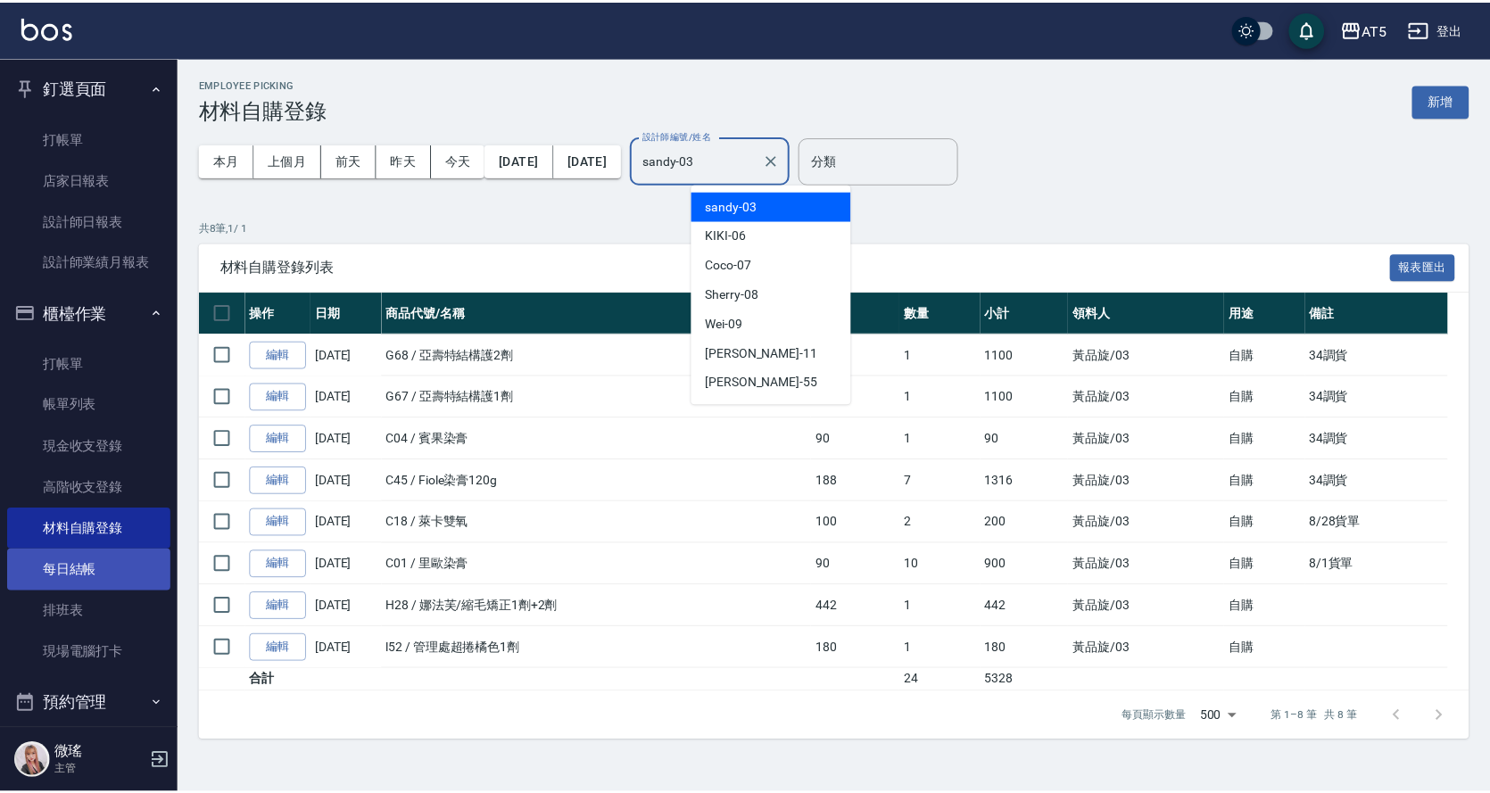
scroll to position [249, 0]
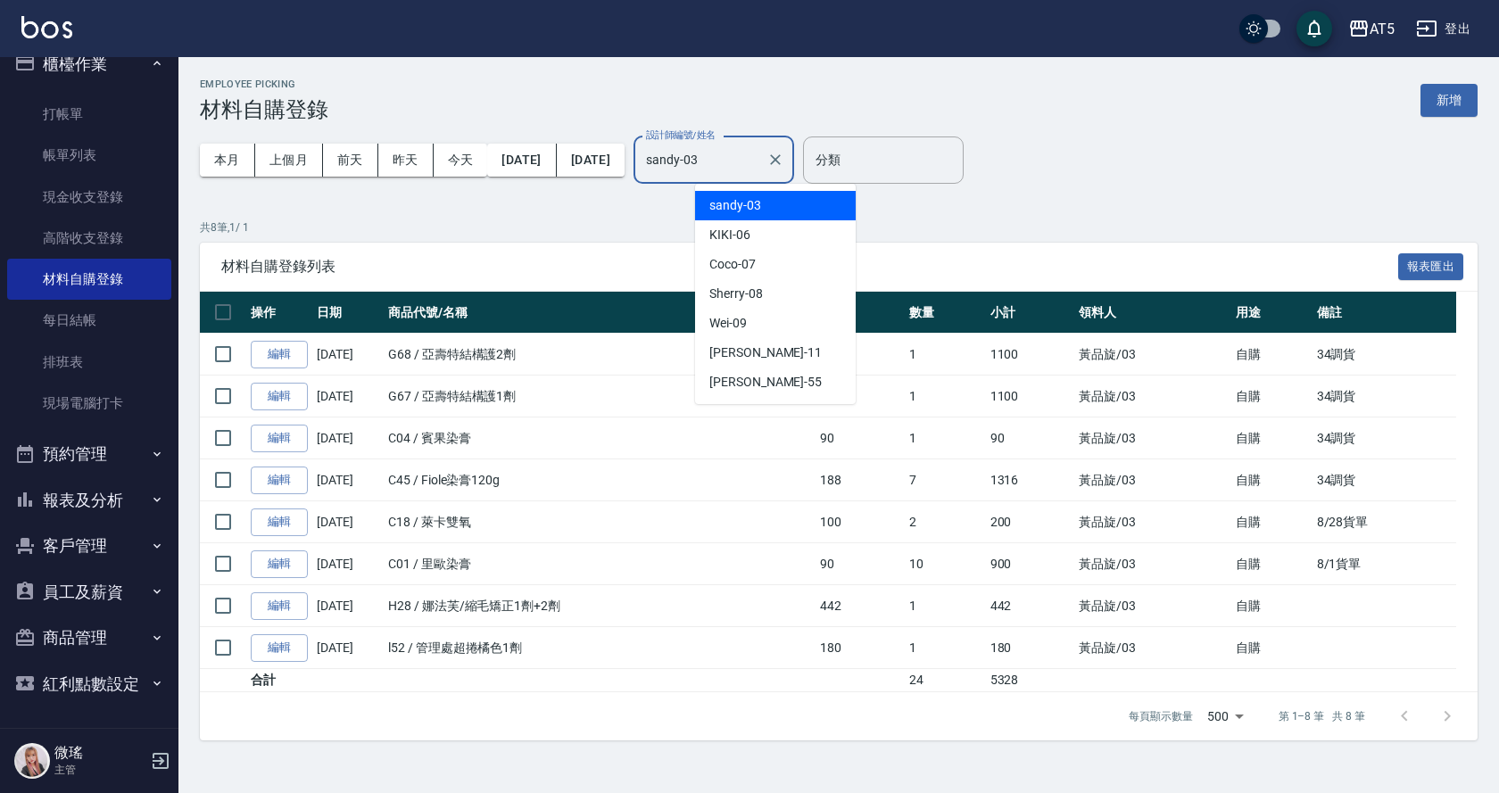
click at [112, 471] on button "預約管理" at bounding box center [89, 454] width 164 height 46
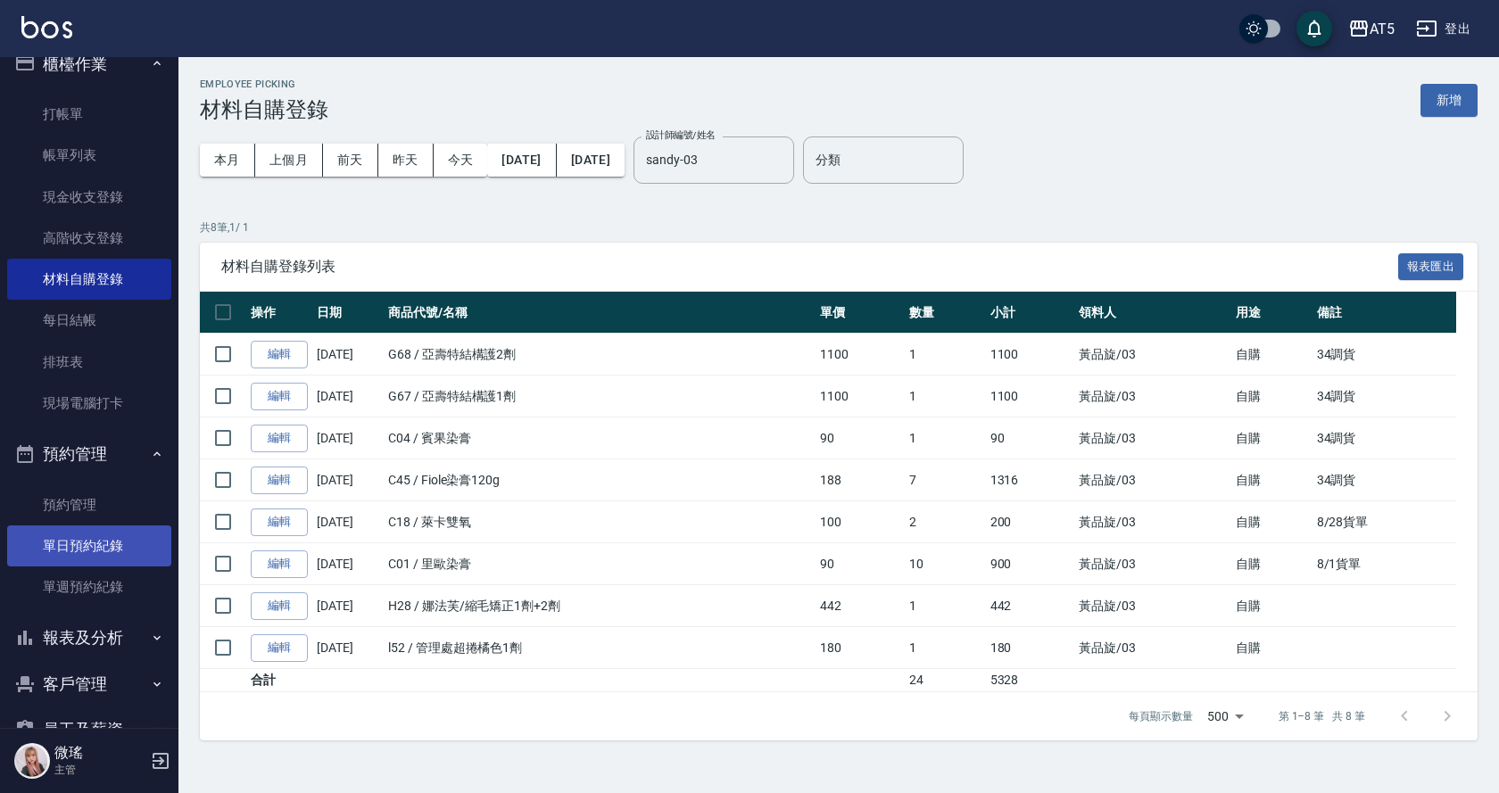
click at [100, 554] on link "單日預約紀錄" at bounding box center [89, 546] width 164 height 41
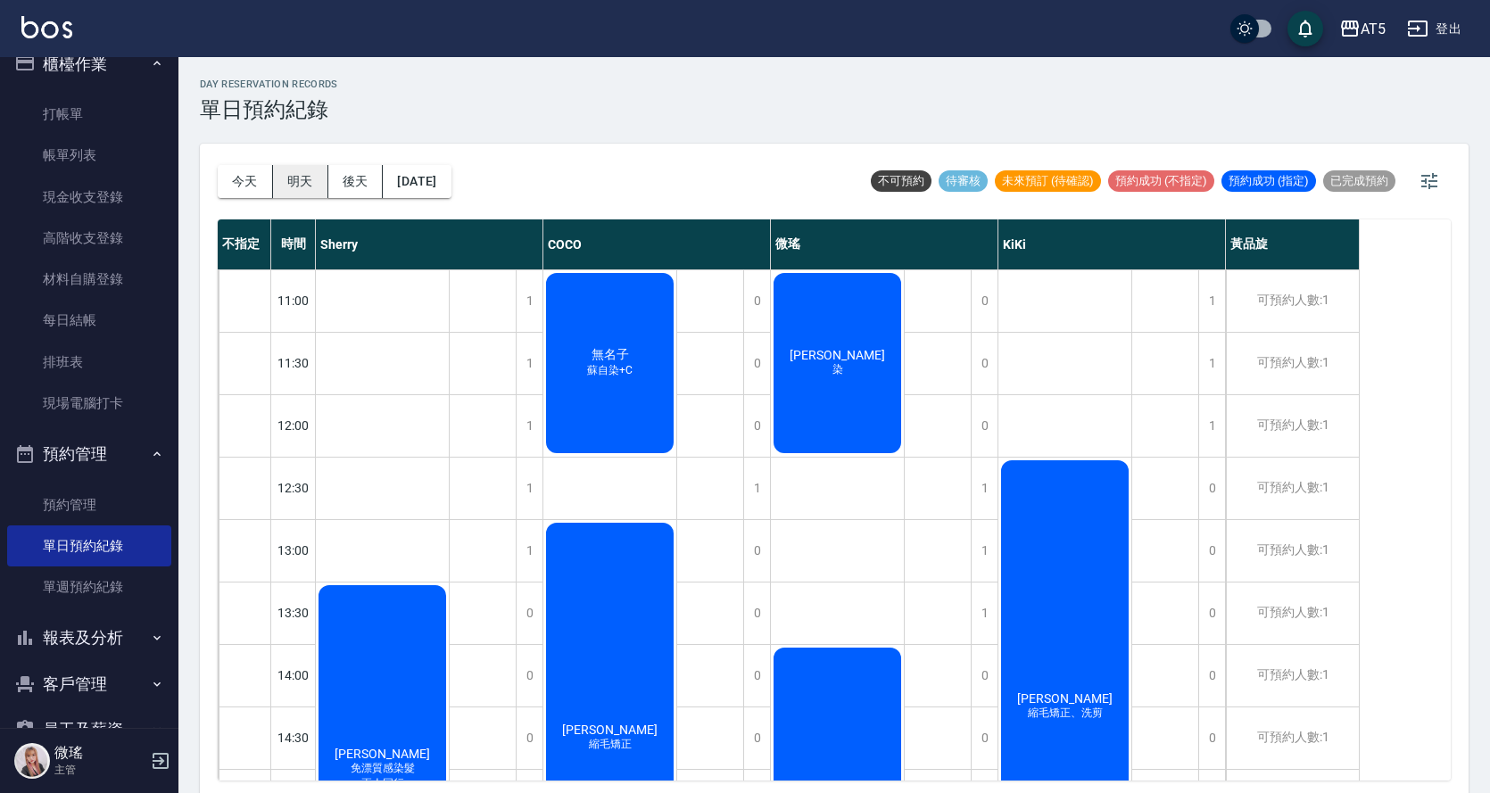
click at [296, 184] on button "明天" at bounding box center [300, 181] width 55 height 33
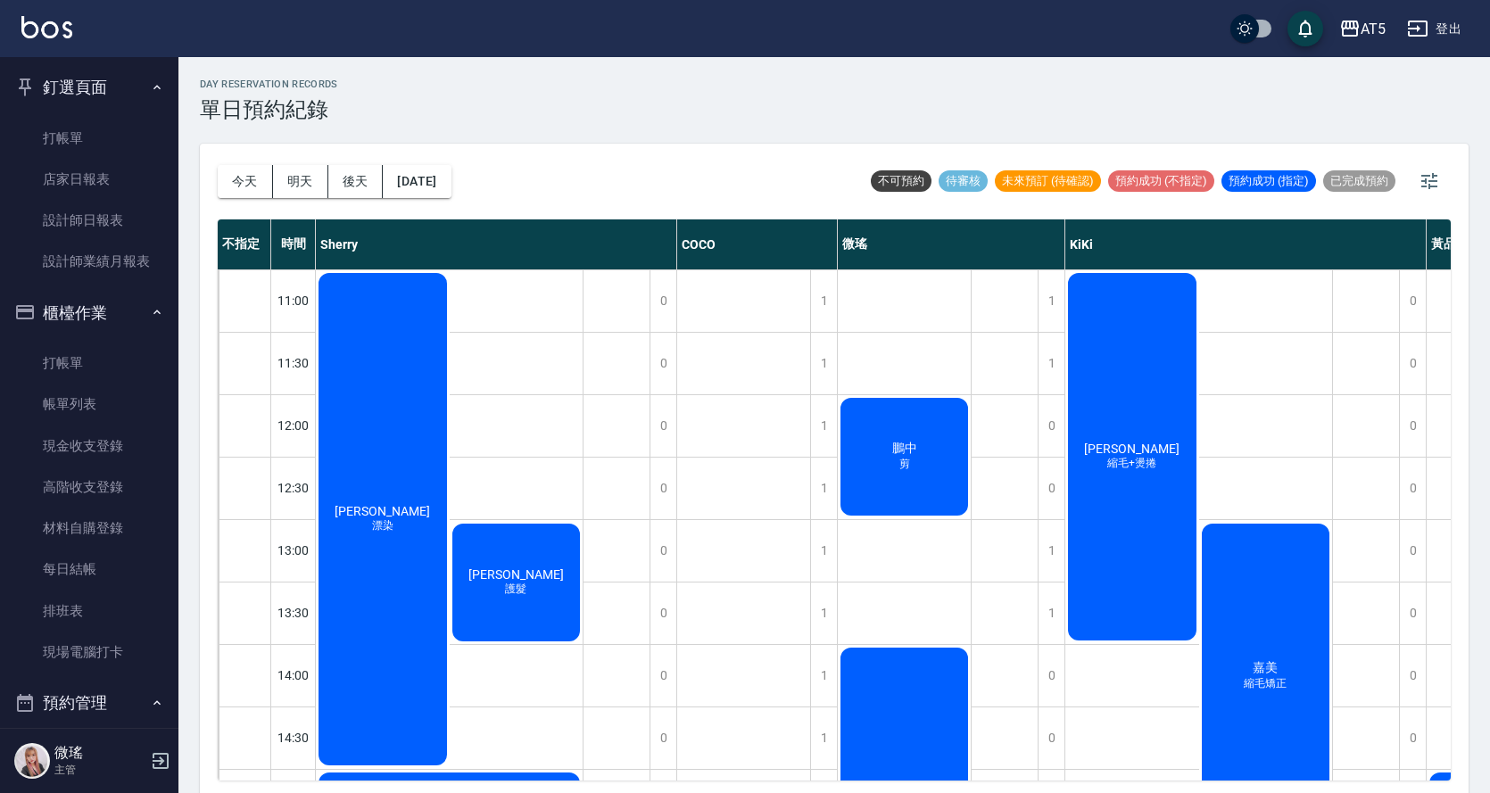
click at [120, 116] on ul "打帳單 店家日報表 設計師日報表 設計師業績月報表" at bounding box center [89, 200] width 164 height 179
click at [129, 121] on link "打帳單" at bounding box center [89, 138] width 164 height 41
